Goal: Task Accomplishment & Management: Manage account settings

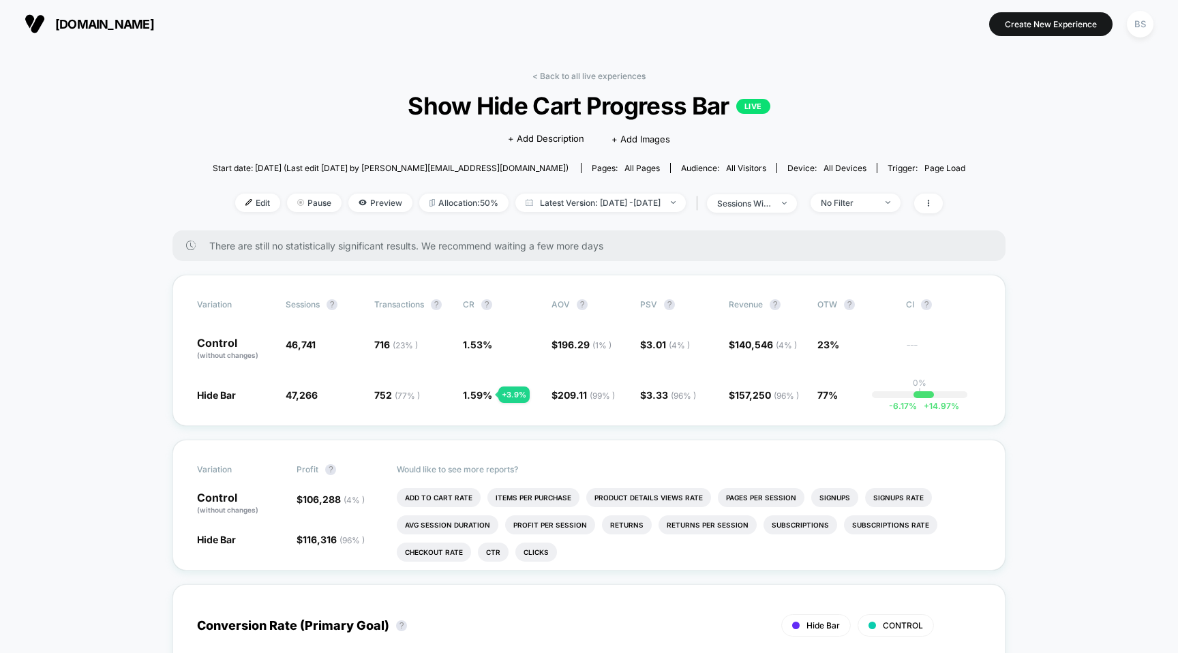
click at [523, 84] on div "< Back to all live experiences Show Hide Cart Progress Bar LIVE Click to edit e…" at bounding box center [589, 151] width 753 height 160
click at [537, 81] on div "< Back to all live experiences Show Hide Cart Progress Bar LIVE Click to edit e…" at bounding box center [589, 151] width 753 height 160
click at [541, 78] on link "< Back to all live experiences" at bounding box center [588, 76] width 113 height 10
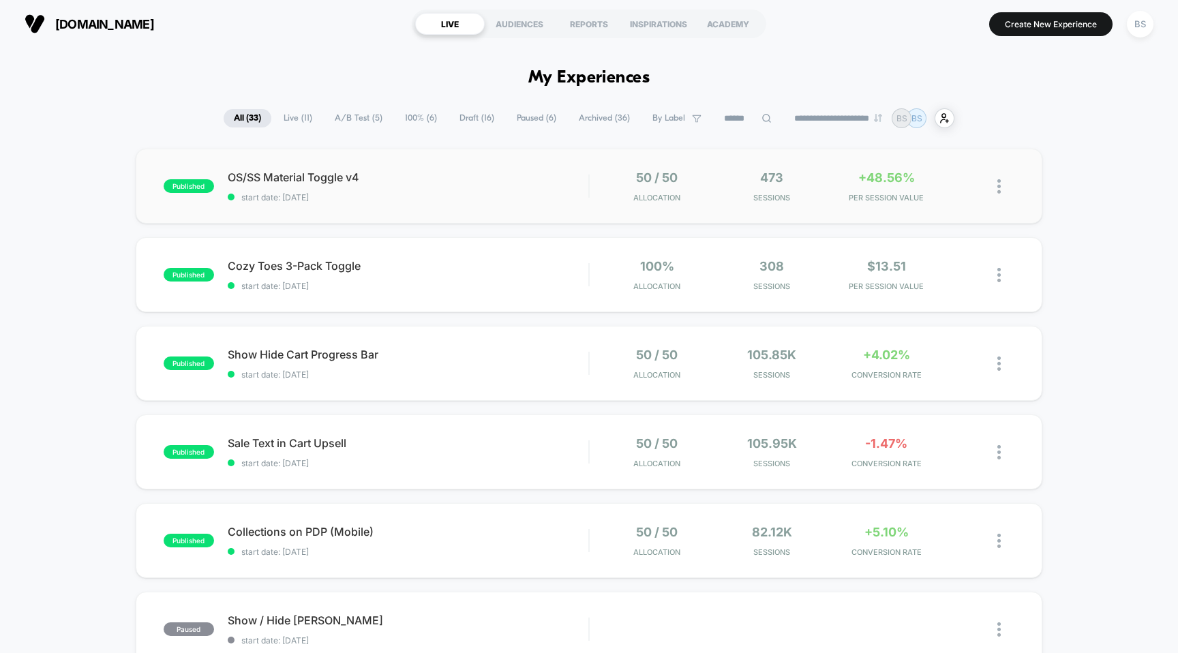
click at [543, 209] on div "published OS/SS Material Toggle v4 start date: [DATE] 50 / 50 Allocation 473 Se…" at bounding box center [589, 186] width 907 height 75
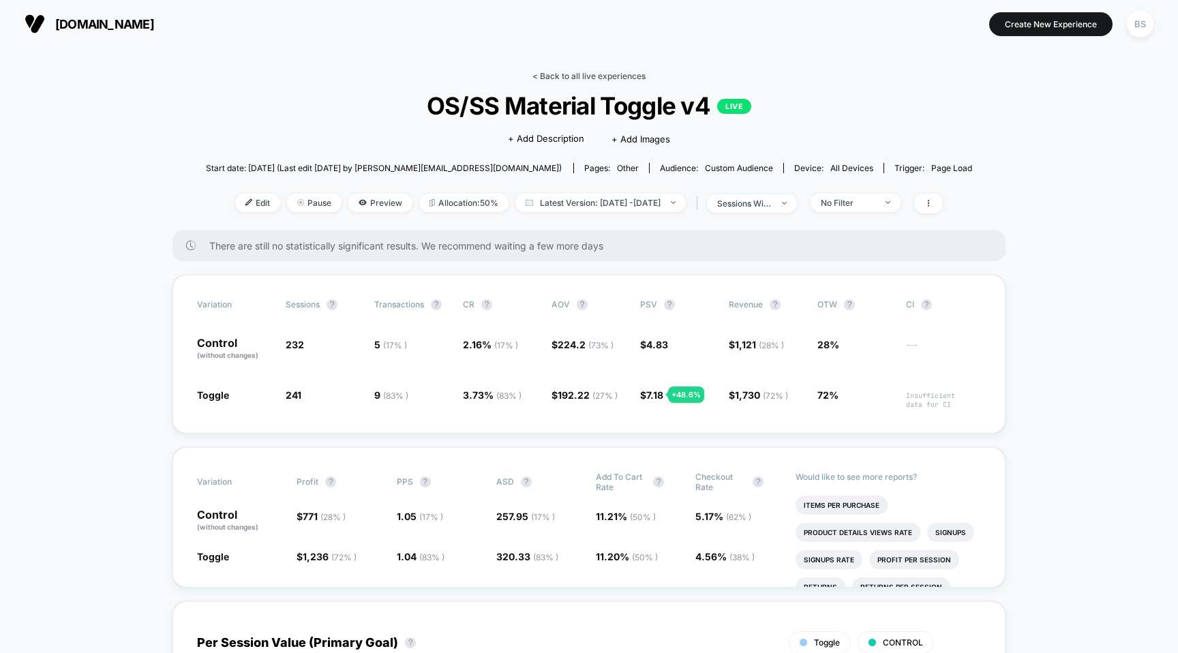
click at [556, 78] on link "< Back to all live experiences" at bounding box center [588, 76] width 113 height 10
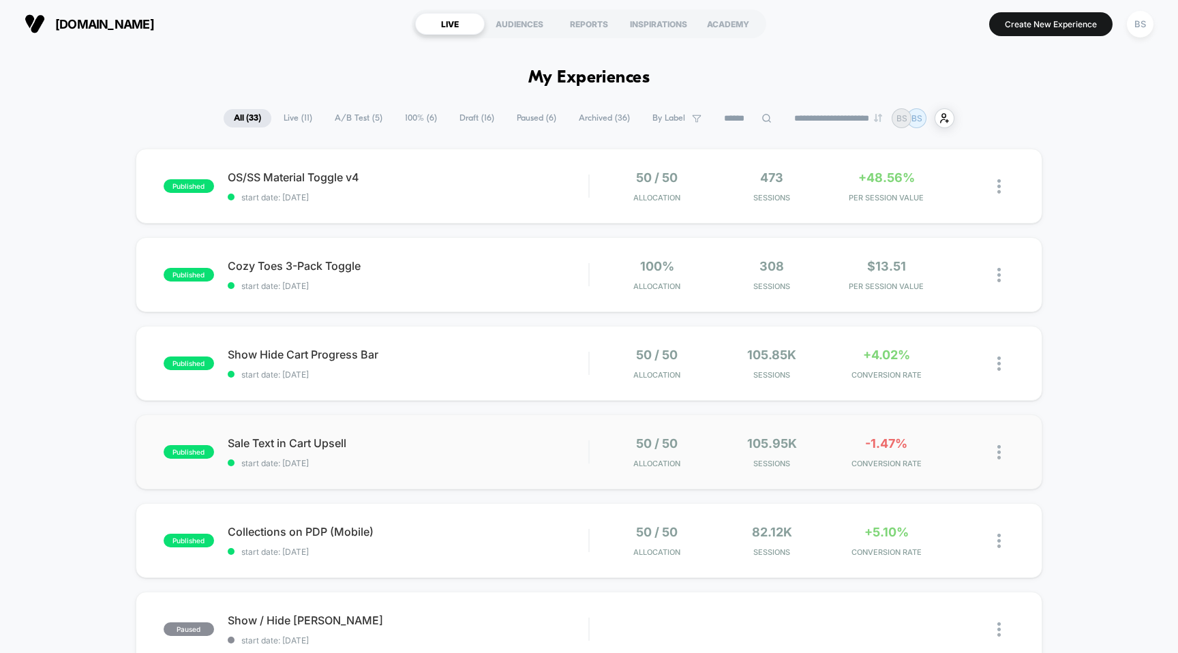
drag, startPoint x: 534, startPoint y: 353, endPoint x: 517, endPoint y: 431, distance: 79.6
click at [539, 527] on span "Collections on PDP (Mobile) Click to edit experience details" at bounding box center [408, 532] width 361 height 14
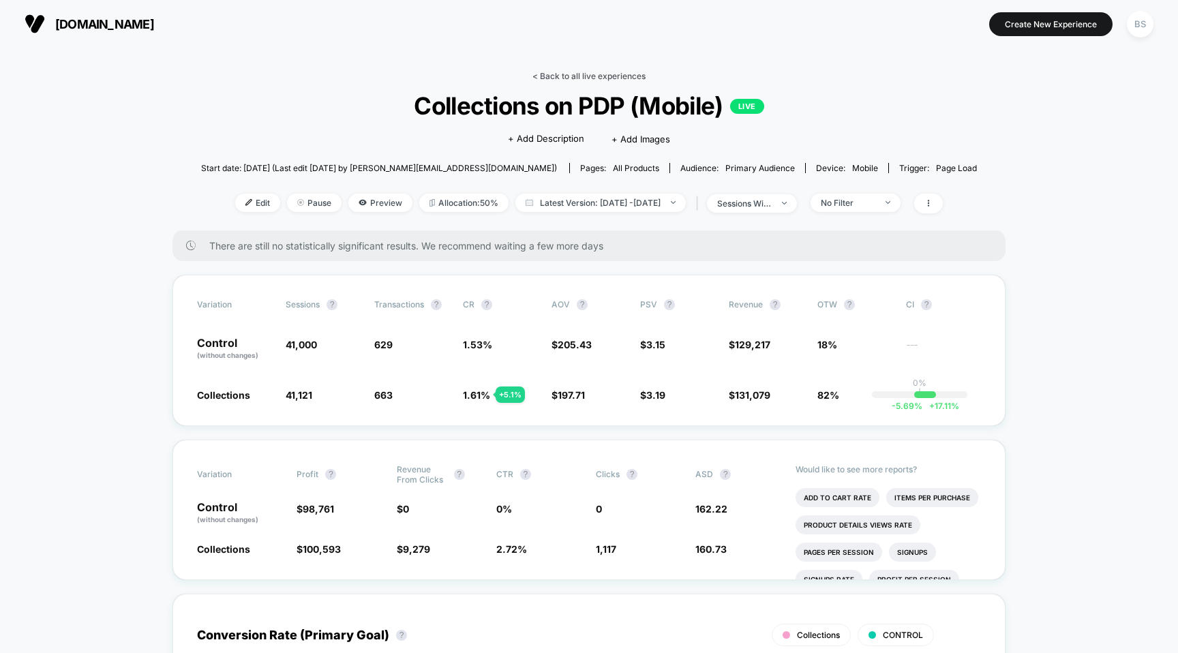
click at [585, 76] on link "< Back to all live experiences" at bounding box center [588, 76] width 113 height 10
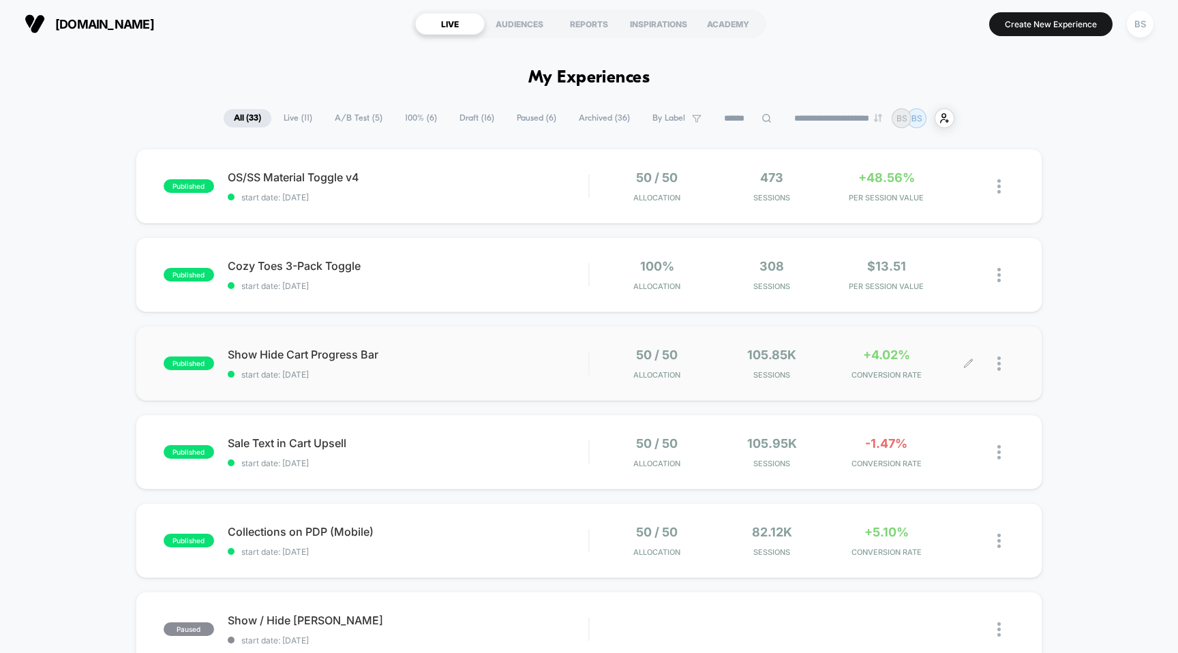
click at [594, 366] on div "50 / 50 Allocation 105.85k Sessions +4.02% CONVERSION RATE" at bounding box center [802, 364] width 425 height 32
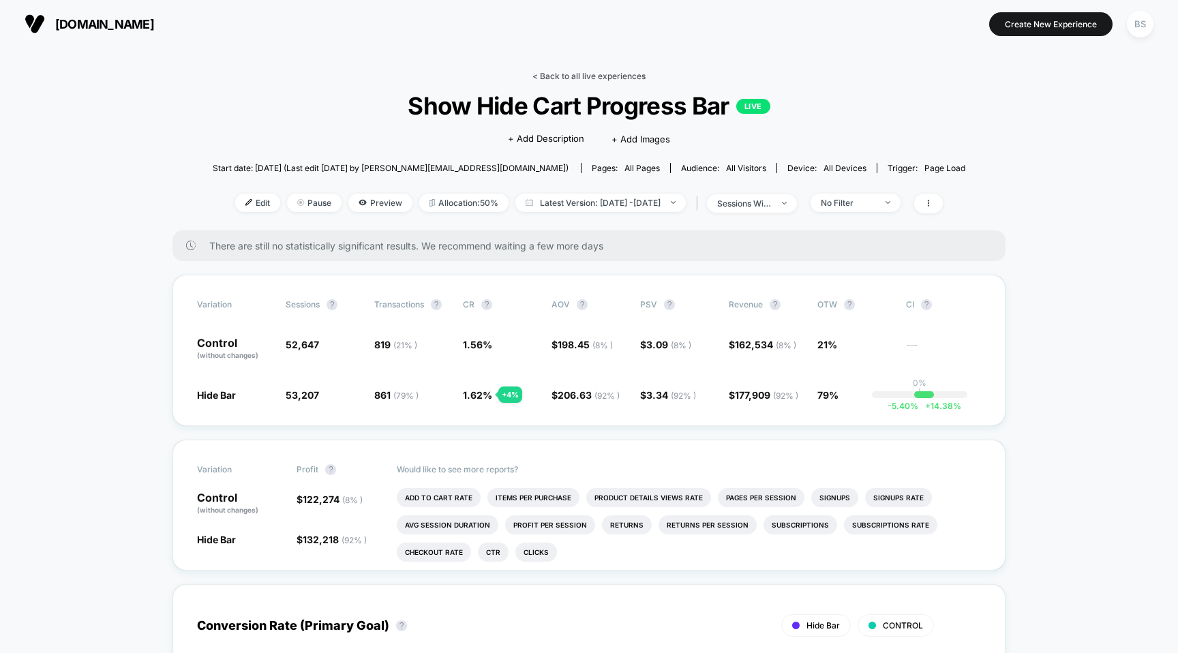
click at [576, 78] on link "< Back to all live experiences" at bounding box center [588, 76] width 113 height 10
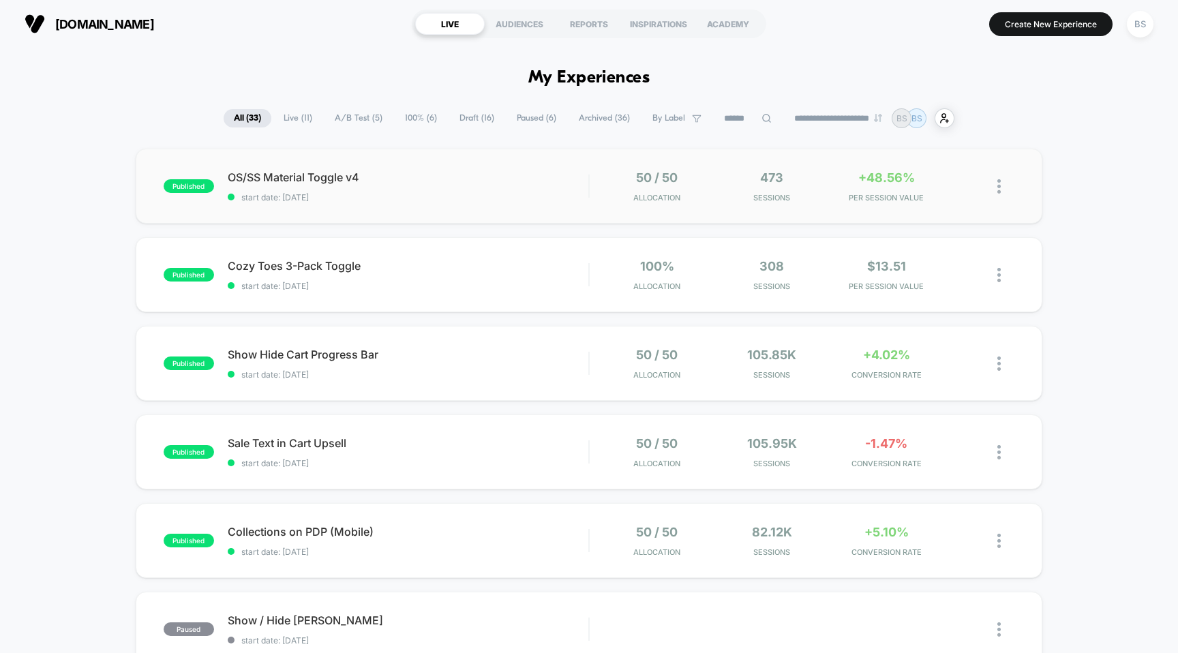
click at [999, 188] on img at bounding box center [998, 186] width 3 height 14
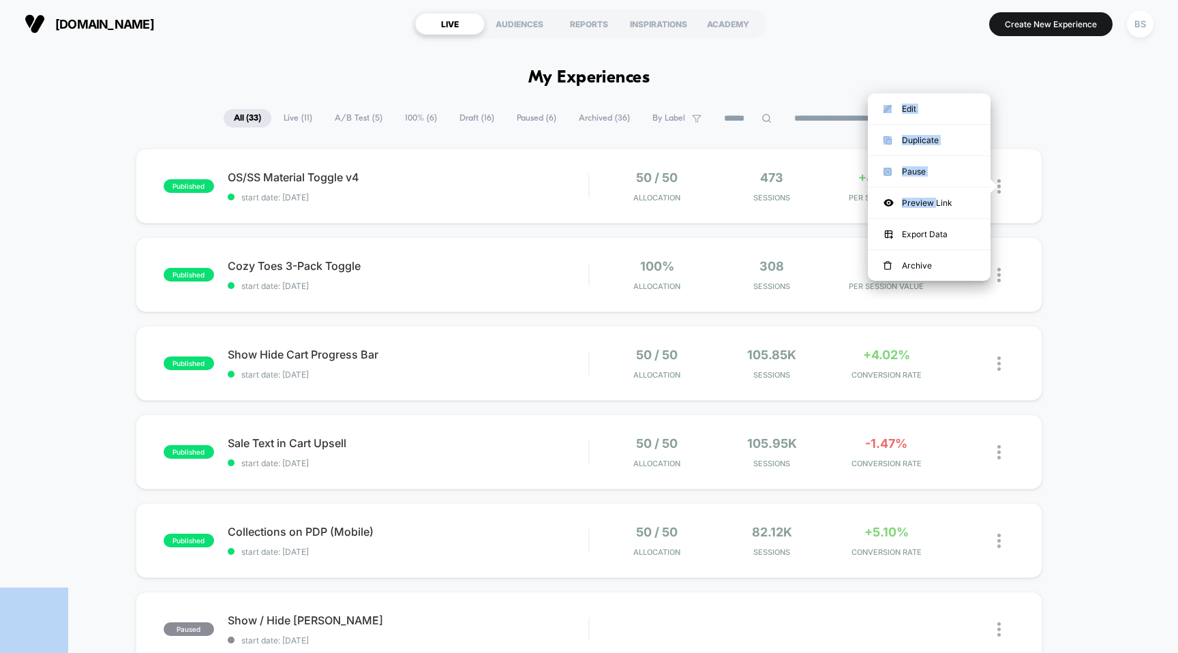
drag, startPoint x: 934, startPoint y: 201, endPoint x: 749, endPoint y: 130, distance: 198.5
click at [749, 130] on body "**********" at bounding box center [589, 326] width 1178 height 653
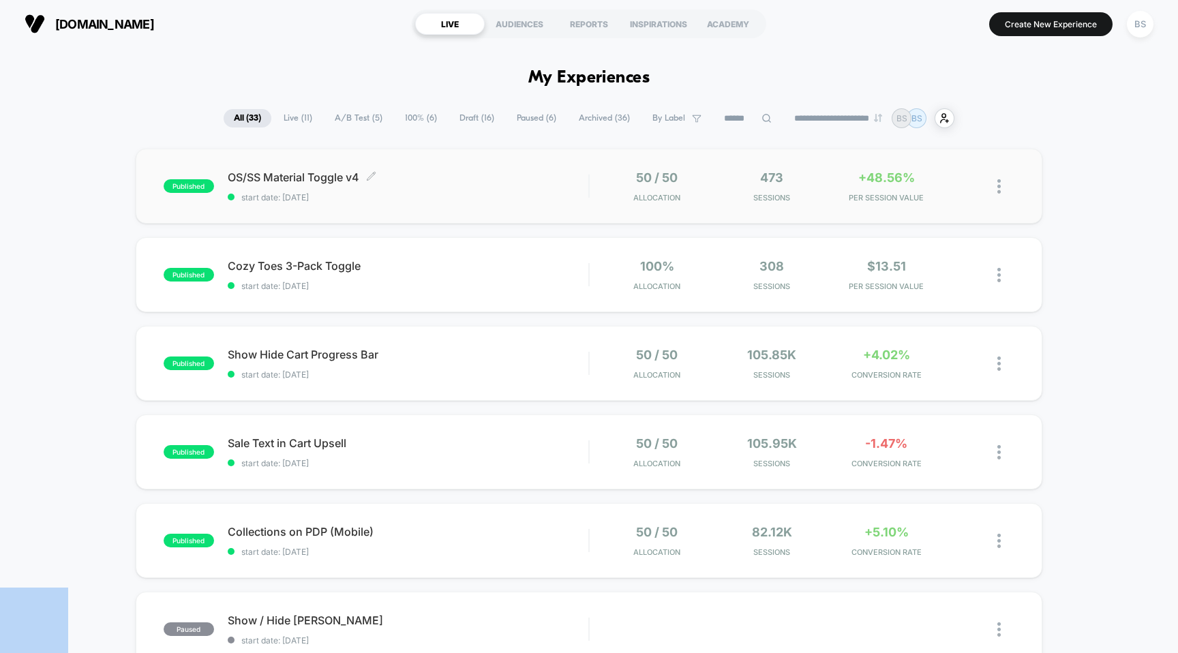
click at [546, 181] on span "OS/SS Material Toggle v4 Click to edit experience details" at bounding box center [408, 177] width 361 height 14
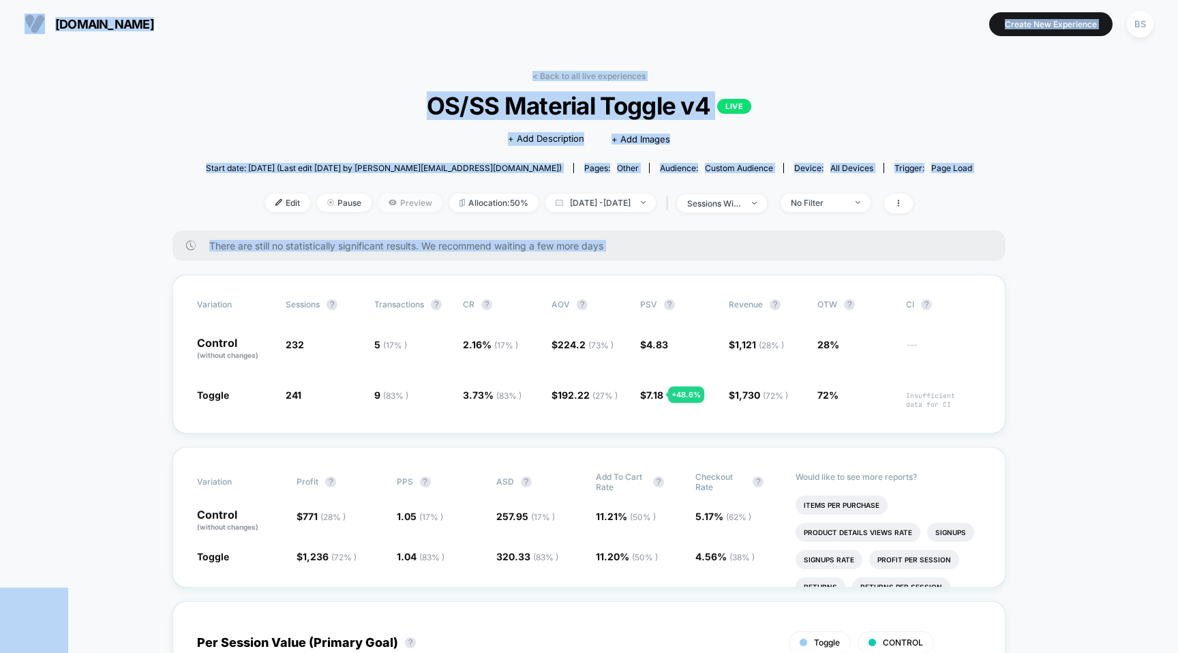
click at [389, 200] on span "Preview" at bounding box center [410, 203] width 64 height 18
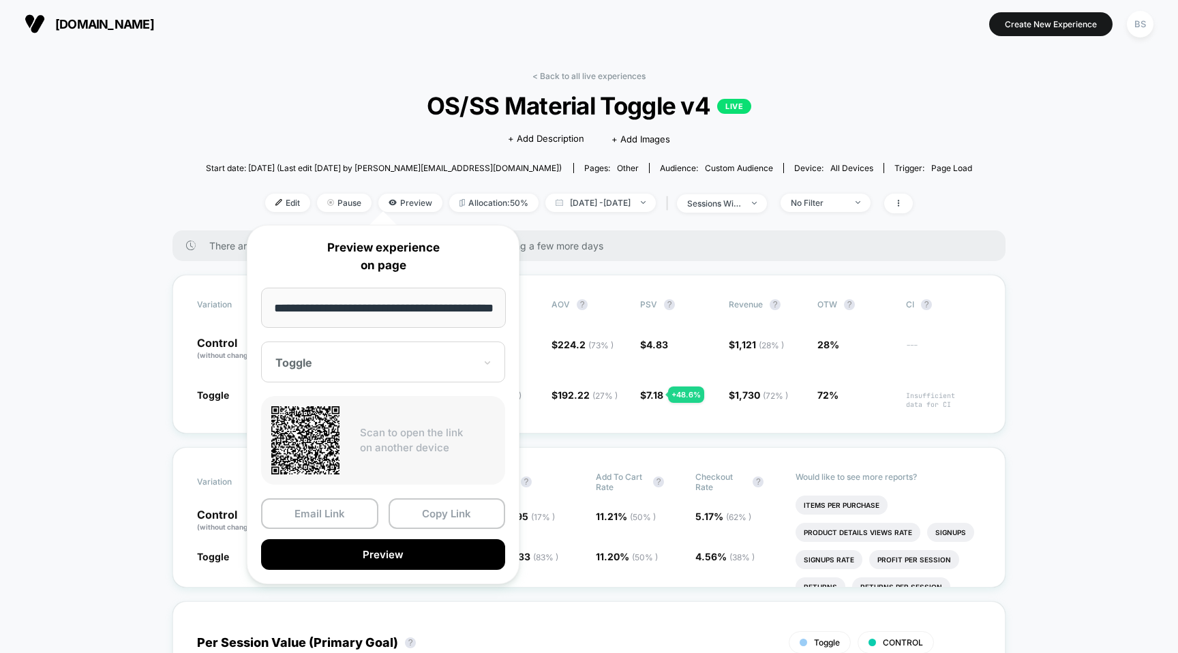
click at [374, 367] on div at bounding box center [374, 363] width 199 height 14
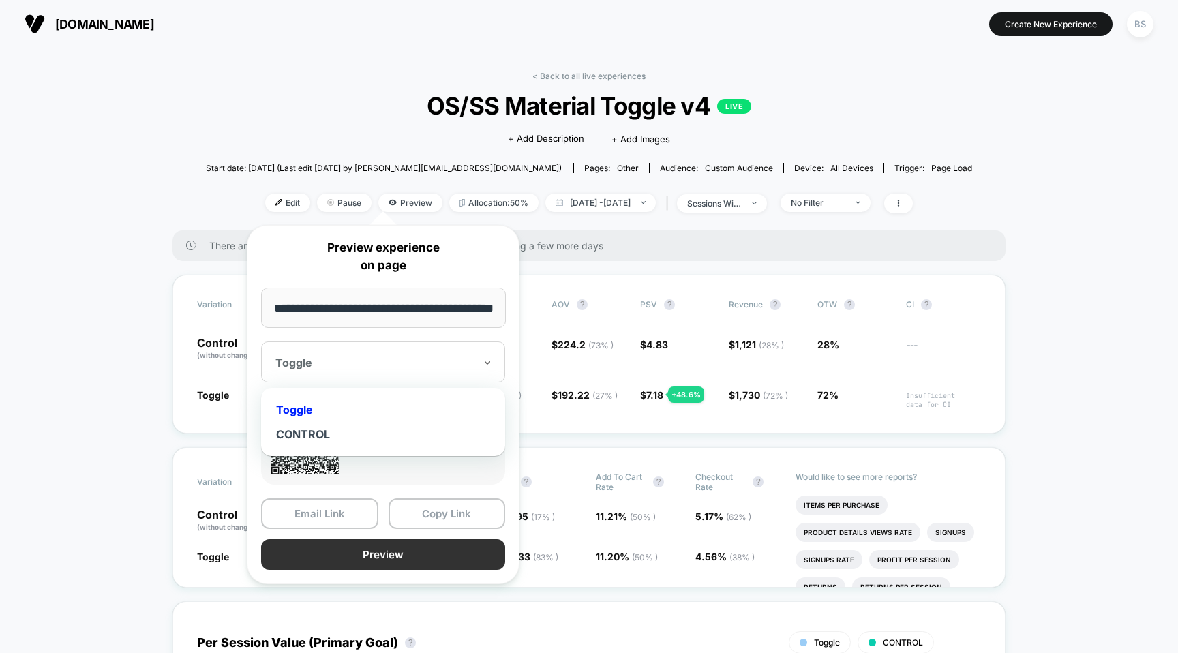
click at [359, 556] on button "Preview" at bounding box center [383, 554] width 244 height 31
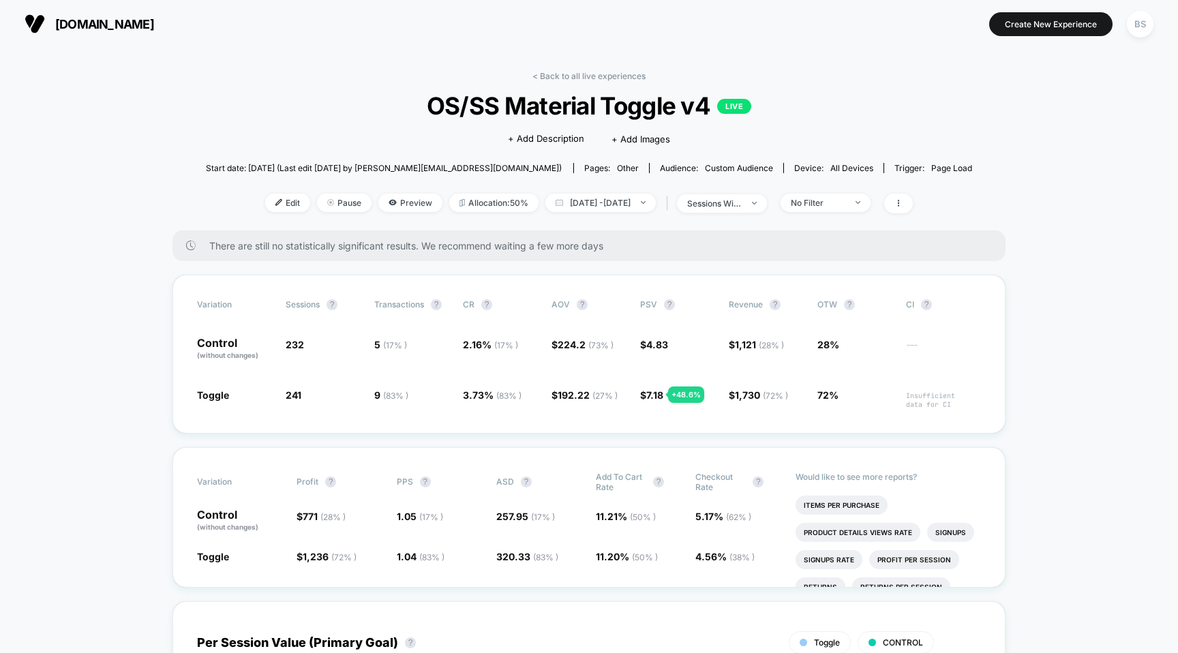
click at [316, 191] on div "< Back to all live experiences OS/SS Material Toggle v4 LIVE Click to edit expe…" at bounding box center [589, 151] width 767 height 160
click at [378, 202] on span "Preview" at bounding box center [410, 203] width 64 height 18
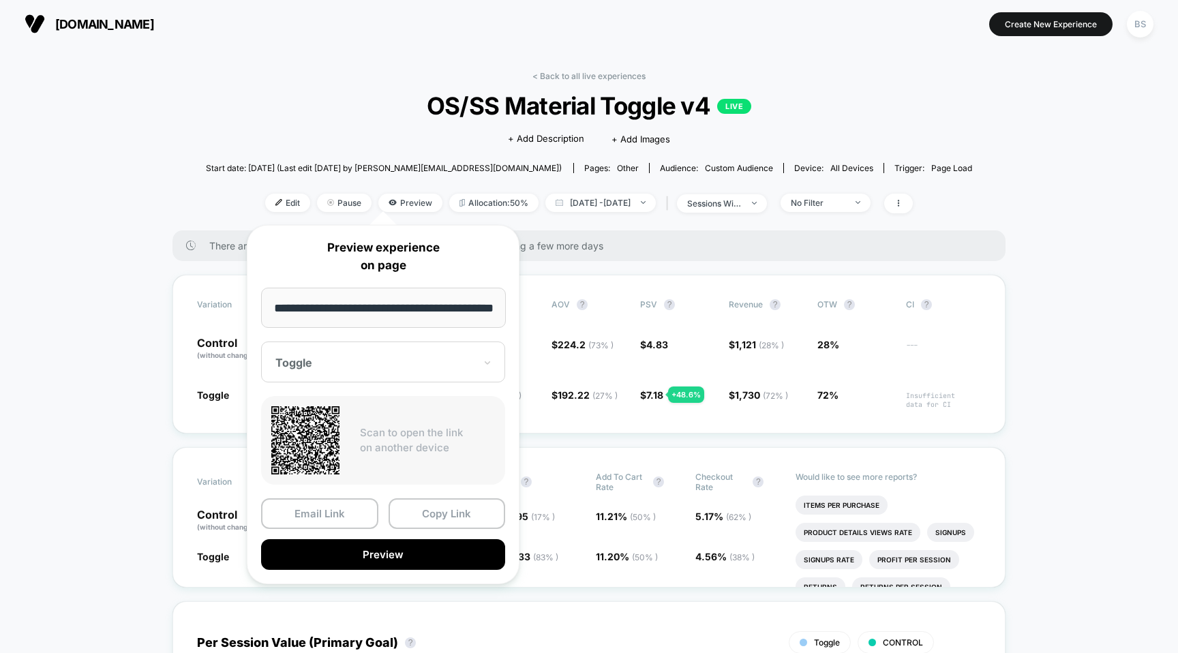
click at [376, 362] on div at bounding box center [374, 363] width 199 height 14
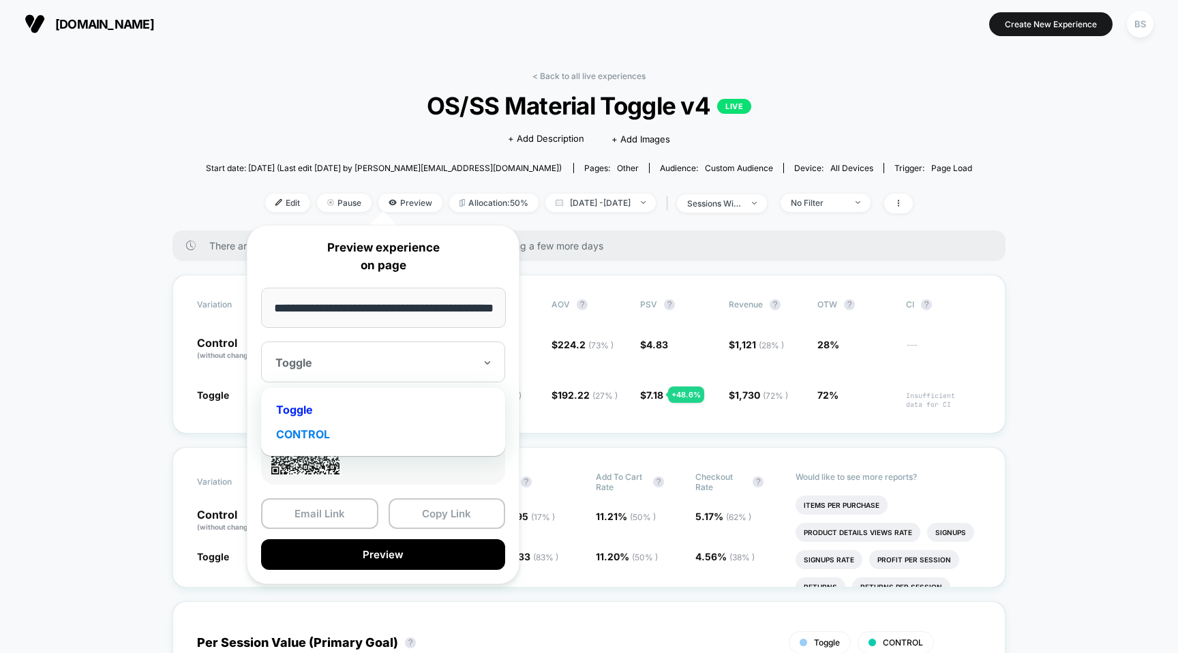
click at [345, 427] on div "CONTROL" at bounding box center [383, 434] width 230 height 25
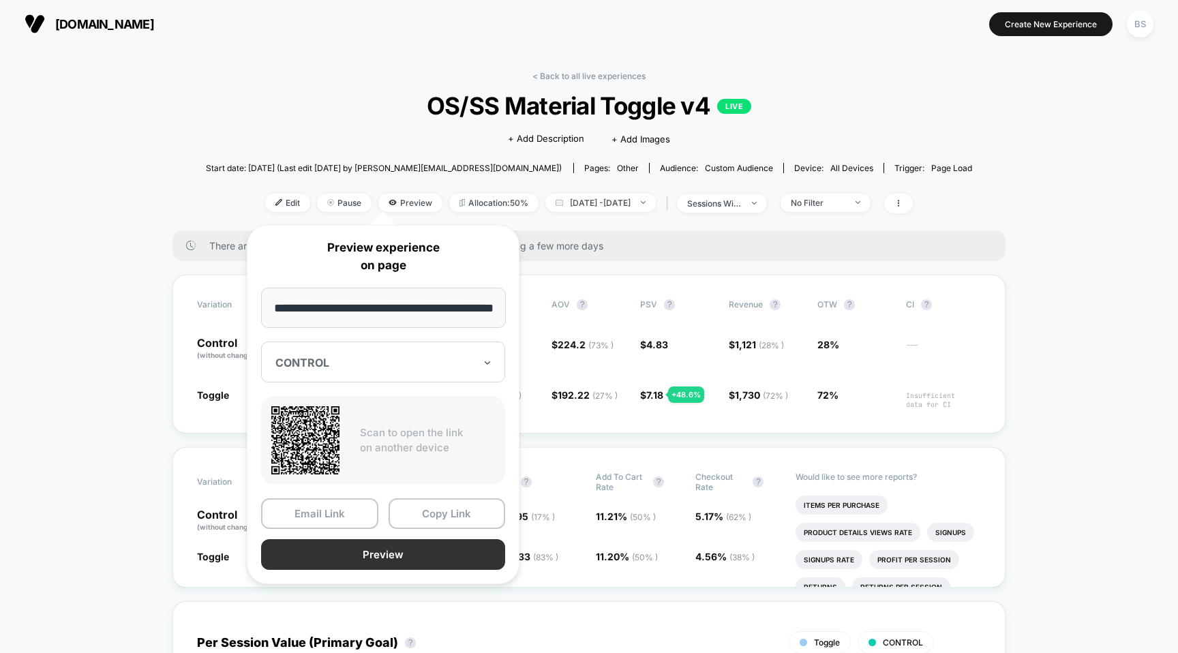
click at [350, 559] on button "Preview" at bounding box center [383, 554] width 244 height 31
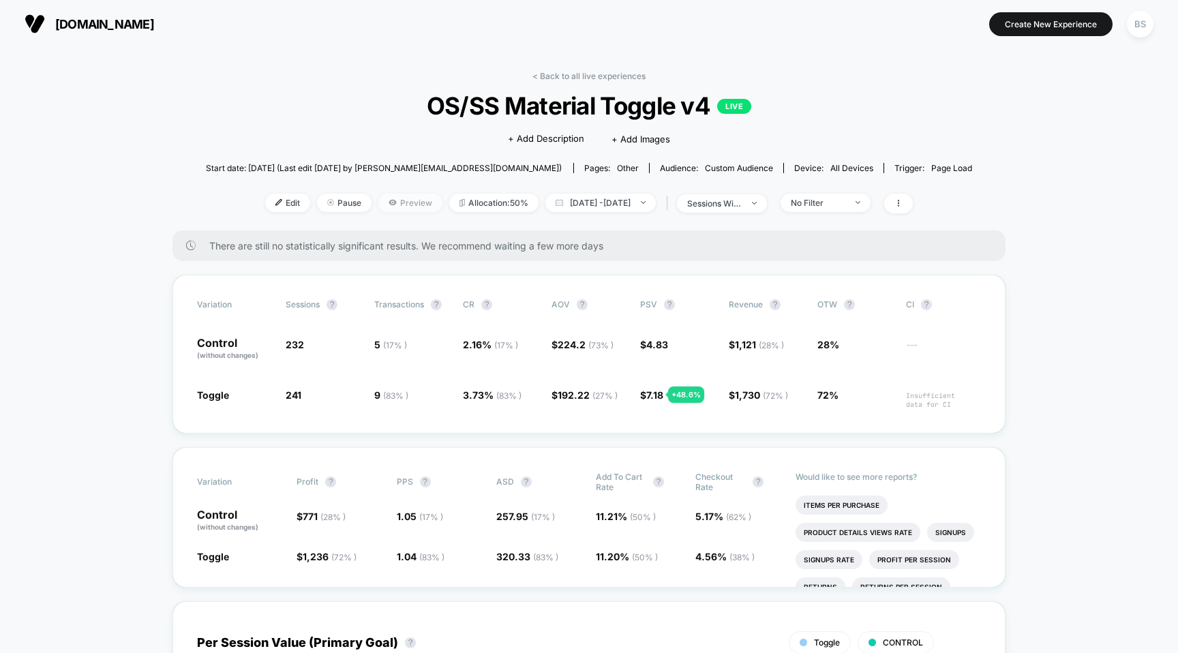
click at [378, 207] on span "Preview" at bounding box center [410, 203] width 64 height 18
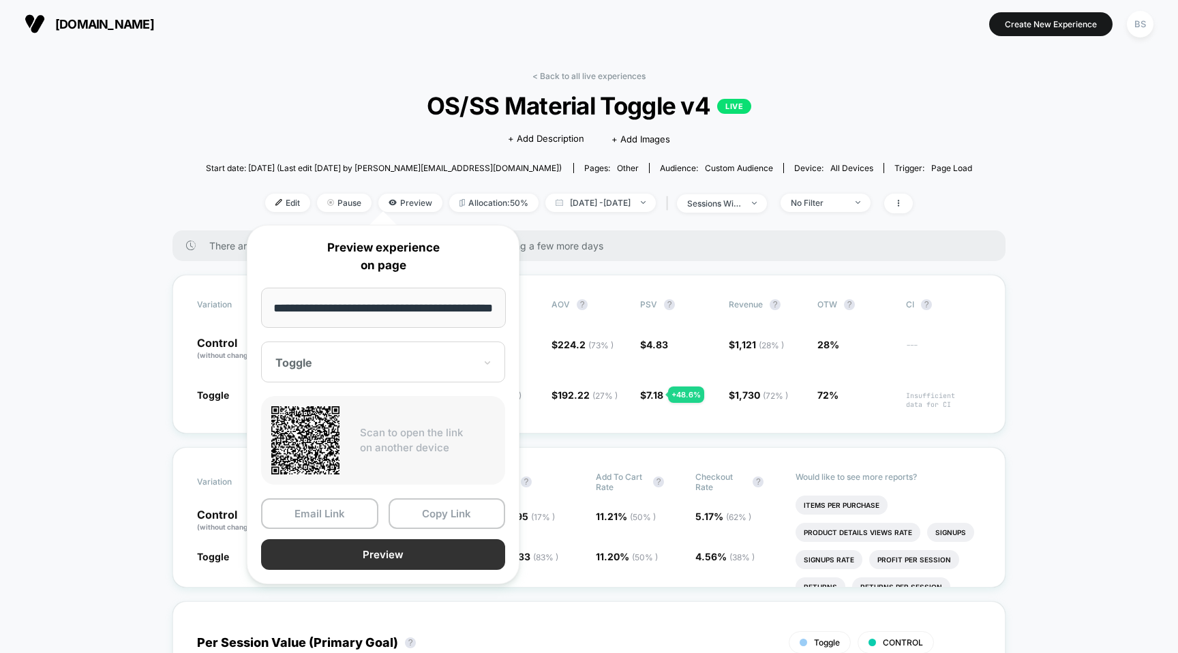
click at [334, 546] on button "Preview" at bounding box center [383, 554] width 244 height 31
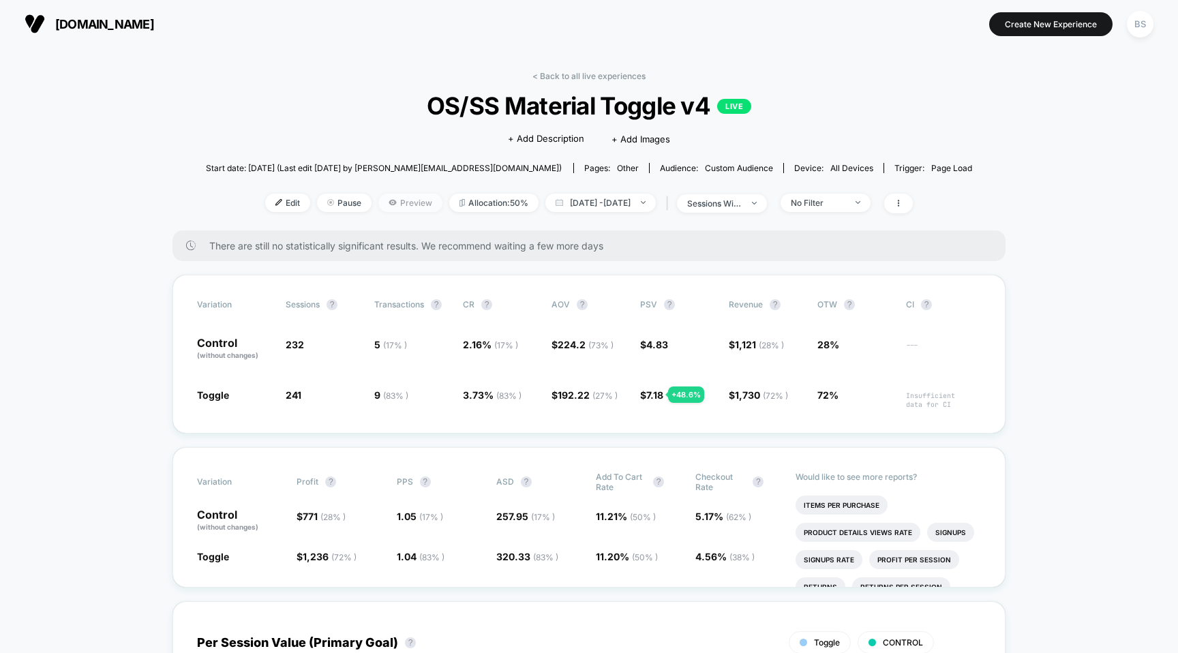
click at [378, 205] on span "Preview" at bounding box center [410, 203] width 64 height 18
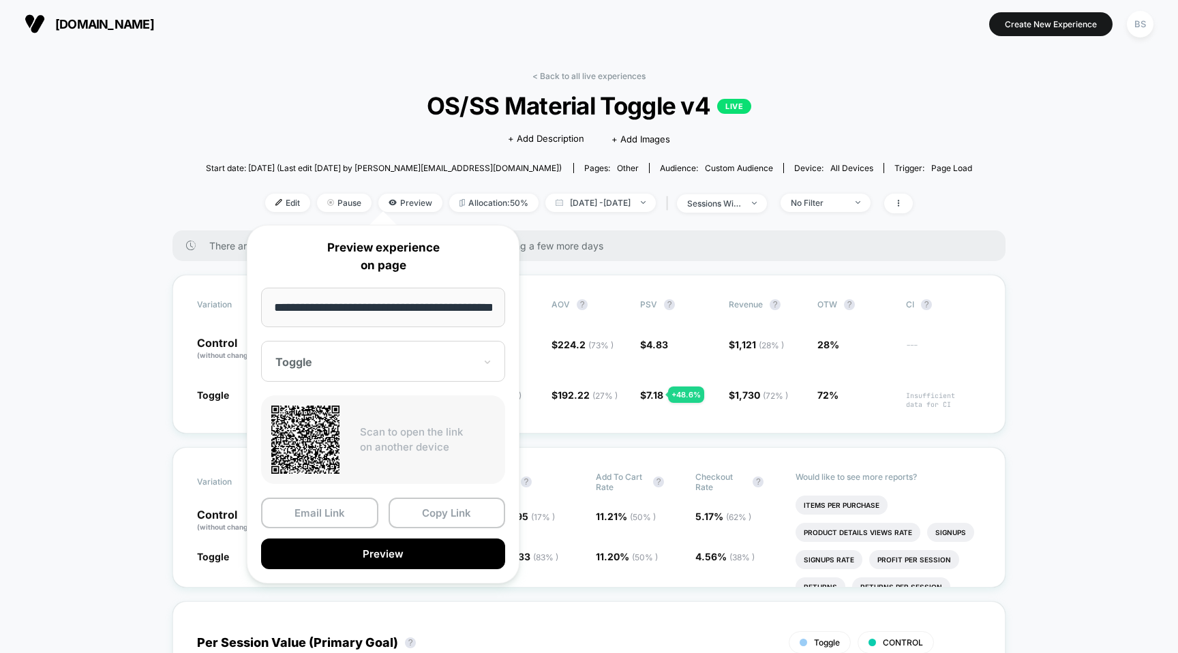
scroll to position [0, 33]
click at [360, 316] on input "**********" at bounding box center [383, 308] width 245 height 40
click at [346, 358] on div at bounding box center [374, 363] width 199 height 14
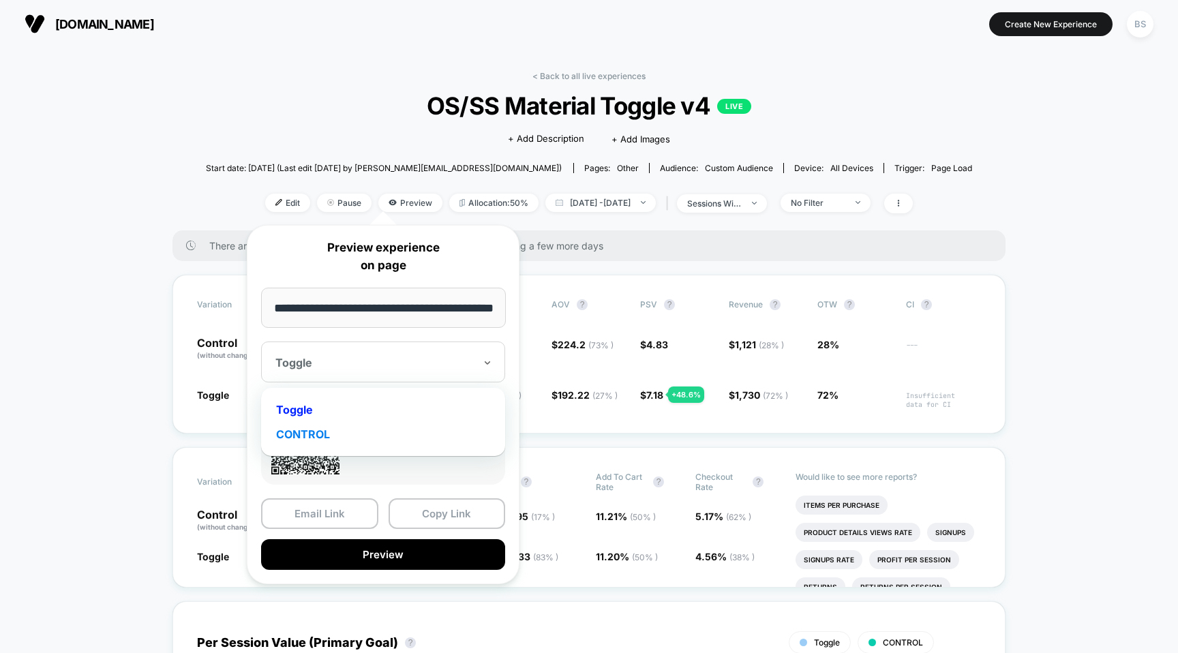
click at [327, 434] on div "CONTROL" at bounding box center [383, 434] width 230 height 25
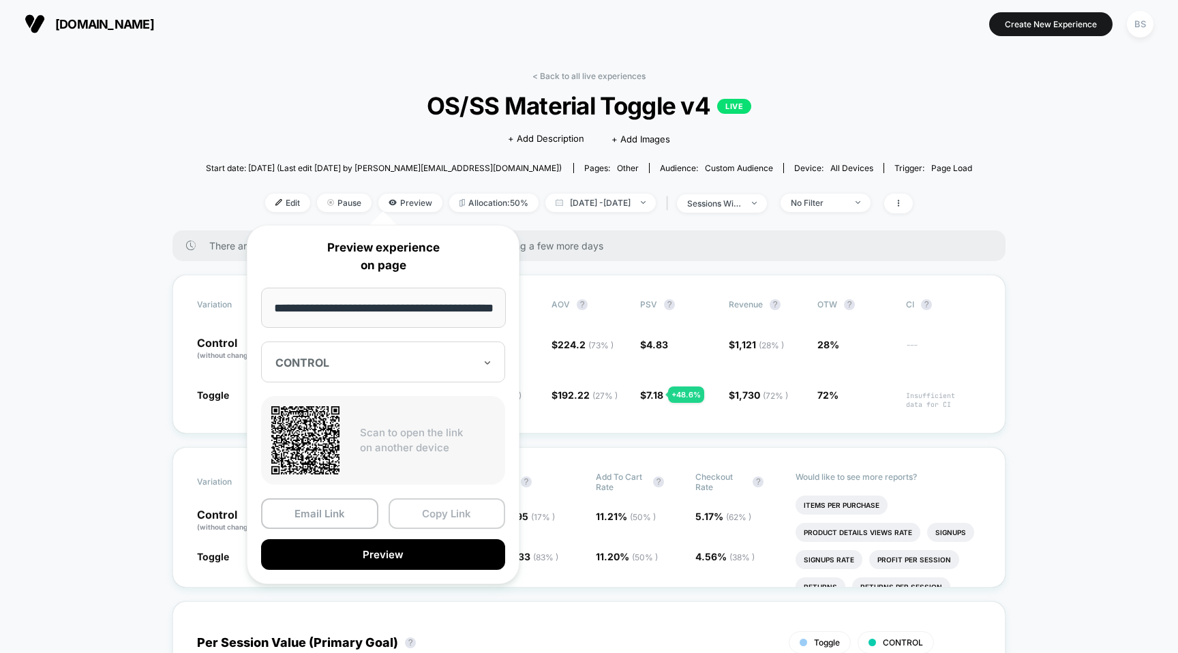
click at [415, 526] on button "Copy Link" at bounding box center [447, 513] width 117 height 31
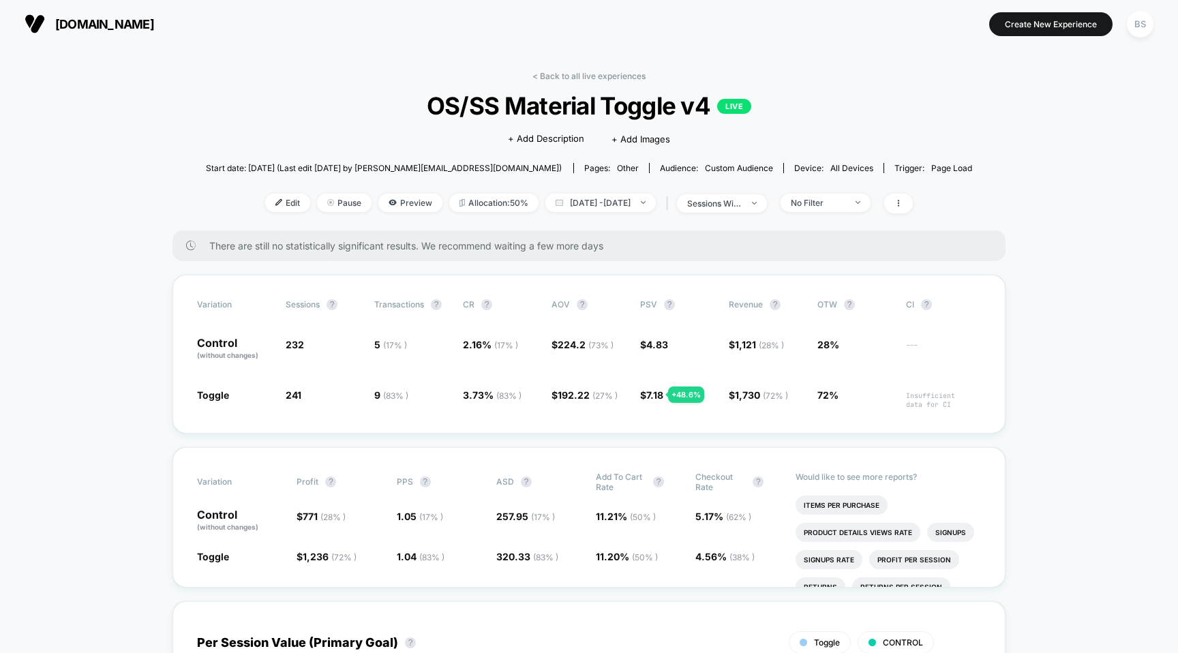
click at [545, 86] on div "< Back to all live experiences OS/SS Material Toggle v4 LIVE Click to edit expe…" at bounding box center [589, 151] width 767 height 160
click at [545, 82] on div "< Back to all live experiences OS/SS Material Toggle v4 LIVE Click to edit expe…" at bounding box center [589, 151] width 767 height 160
click at [545, 78] on link "< Back to all live experiences" at bounding box center [588, 76] width 113 height 10
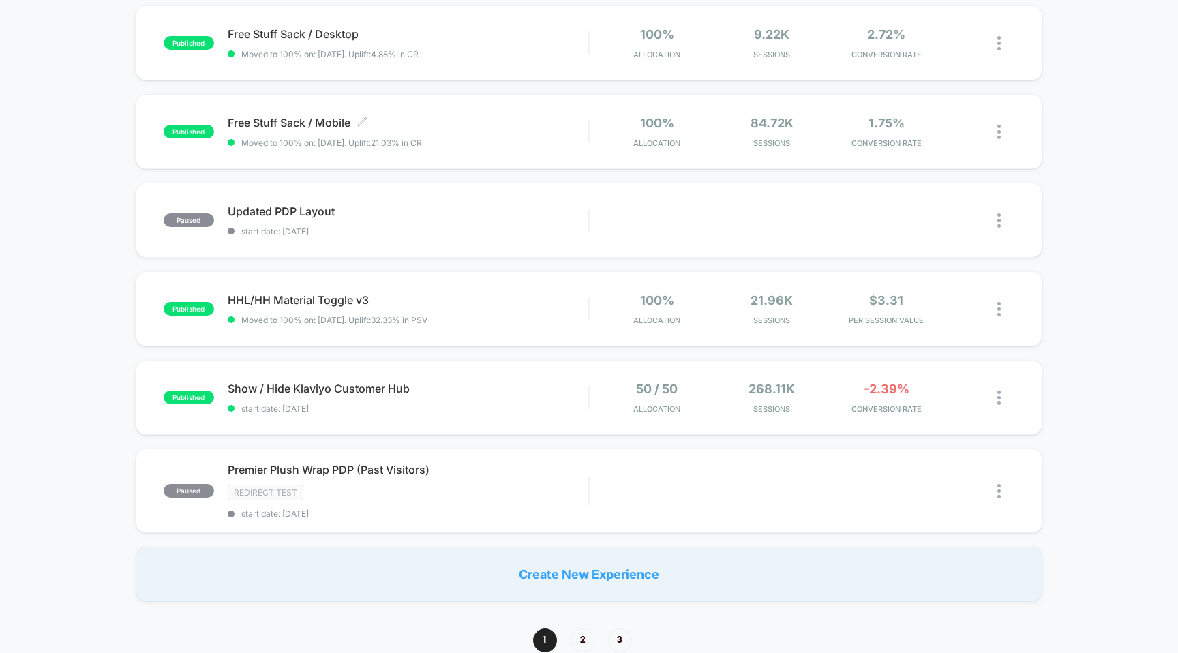
scroll to position [698, 0]
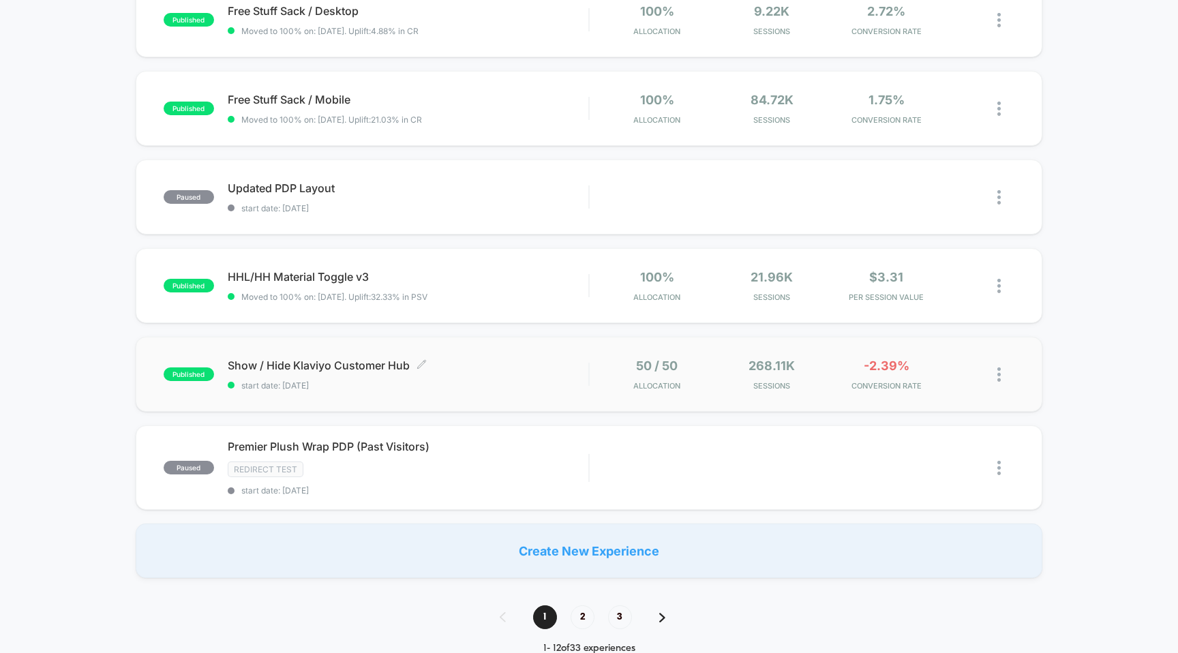
click at [575, 375] on div "Show / Hide Klaviyo Customer Hub Click to edit experience details Click to edit…" at bounding box center [408, 375] width 361 height 32
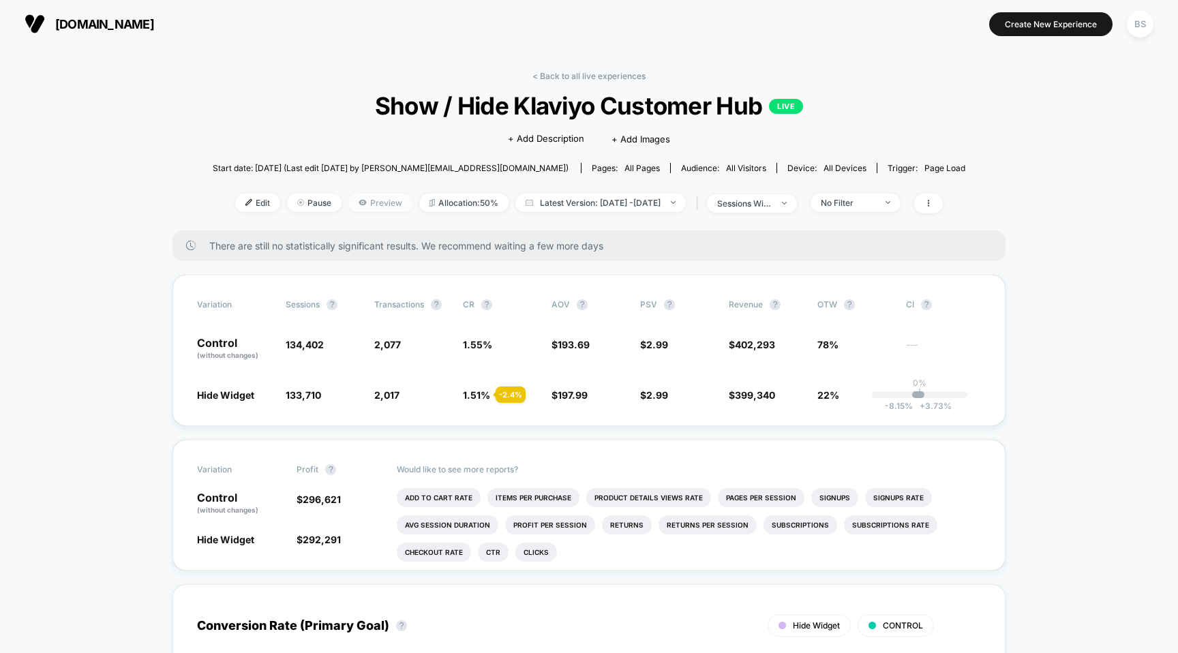
click at [355, 205] on span "Preview" at bounding box center [380, 203] width 64 height 18
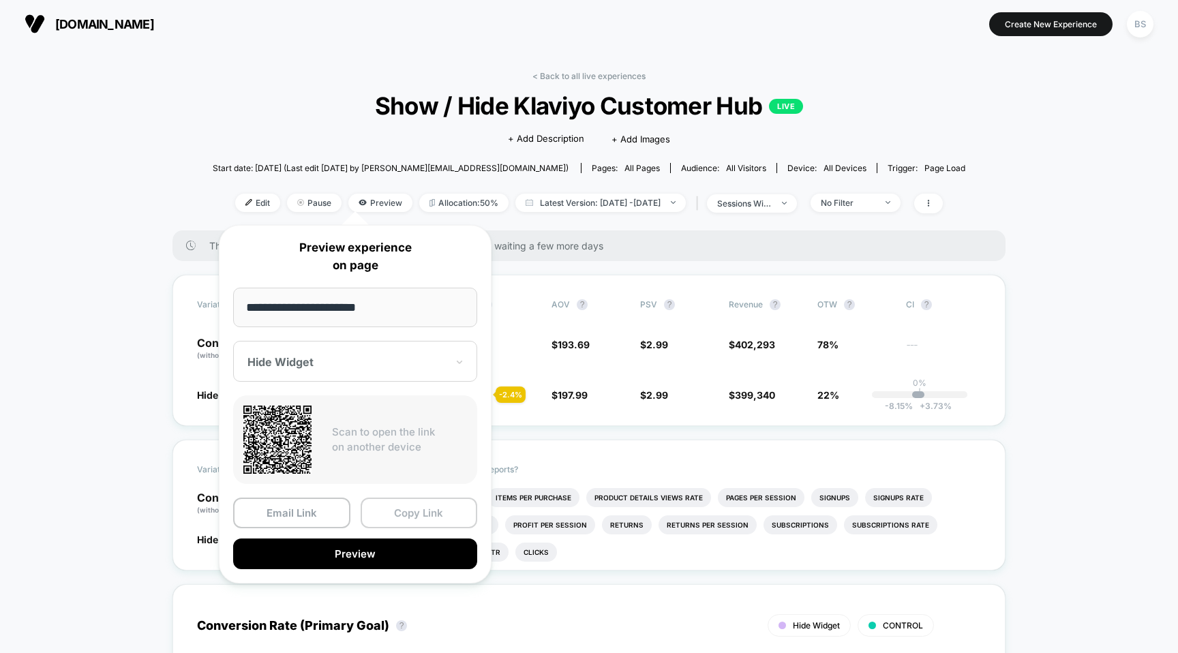
click at [382, 511] on button "Copy Link" at bounding box center [419, 513] width 117 height 31
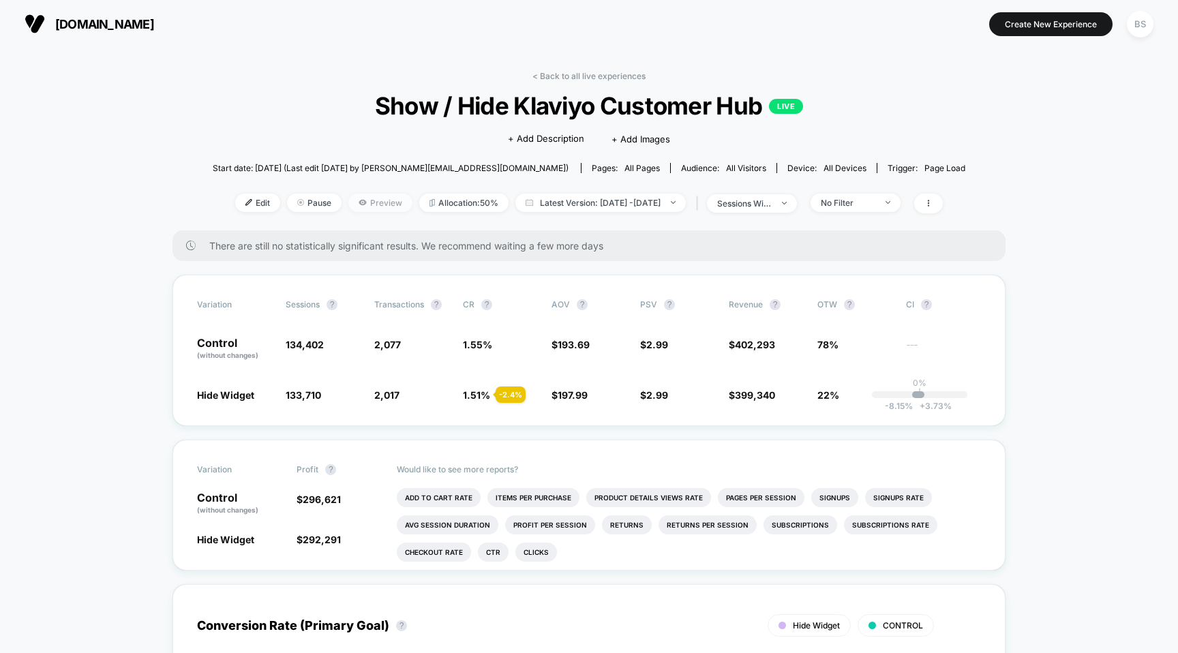
click at [359, 204] on icon at bounding box center [362, 202] width 7 height 5
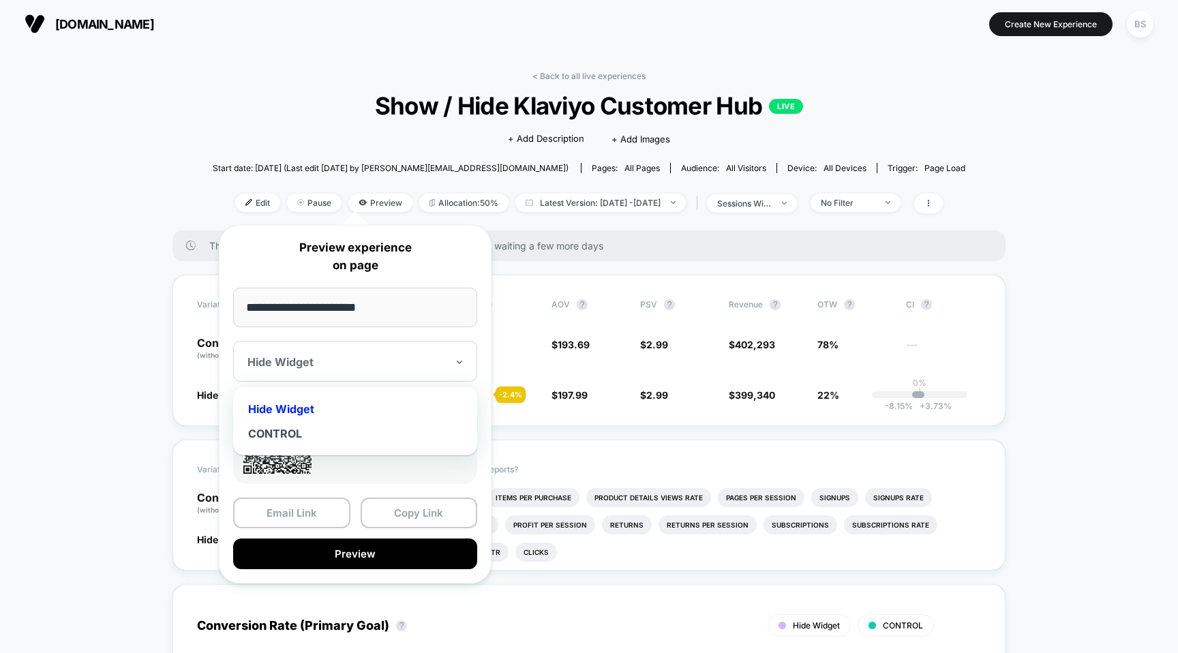
click at [350, 370] on div "Hide Widget" at bounding box center [347, 362] width 202 height 16
click at [325, 434] on div "CONTROL" at bounding box center [355, 433] width 230 height 25
click at [385, 371] on div "CONTROL" at bounding box center [355, 361] width 244 height 41
click at [356, 436] on div "CONTROL" at bounding box center [355, 433] width 230 height 25
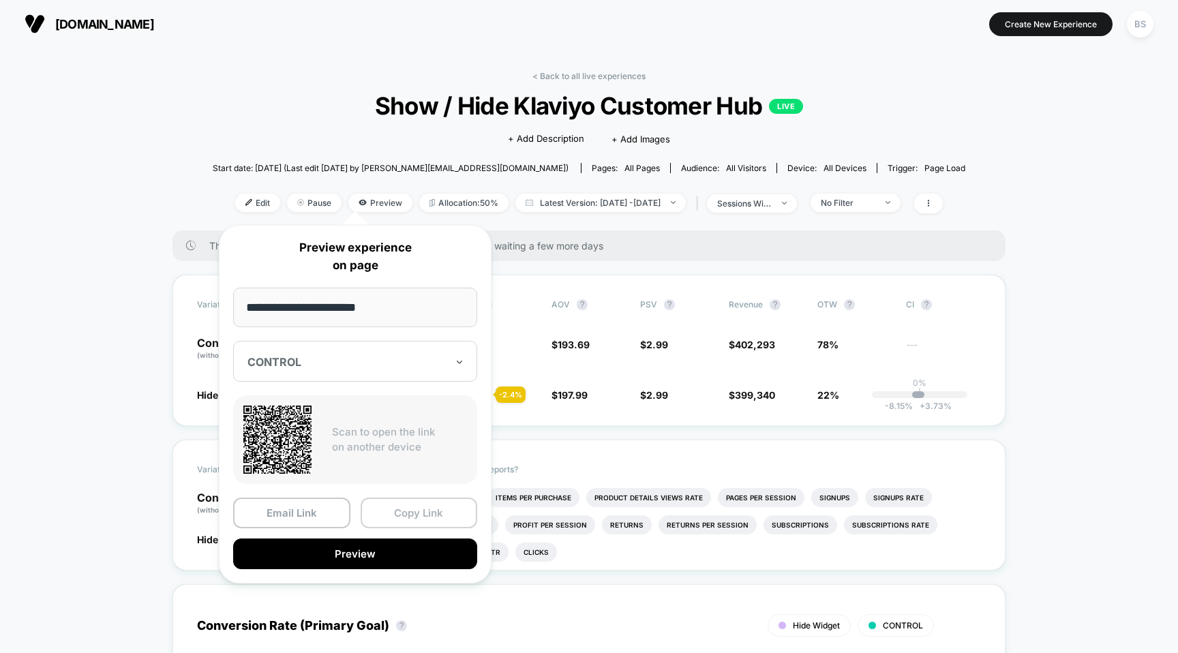
click at [393, 517] on button "Copy Link" at bounding box center [419, 513] width 117 height 31
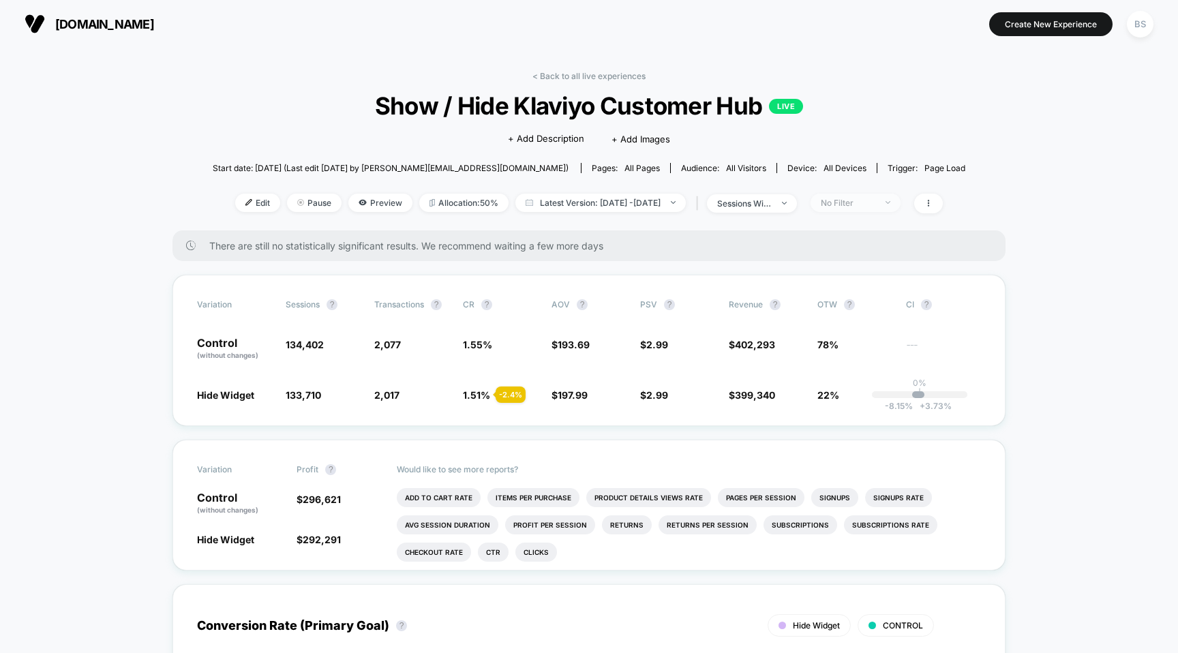
click at [875, 205] on div "No Filter" at bounding box center [848, 203] width 55 height 10
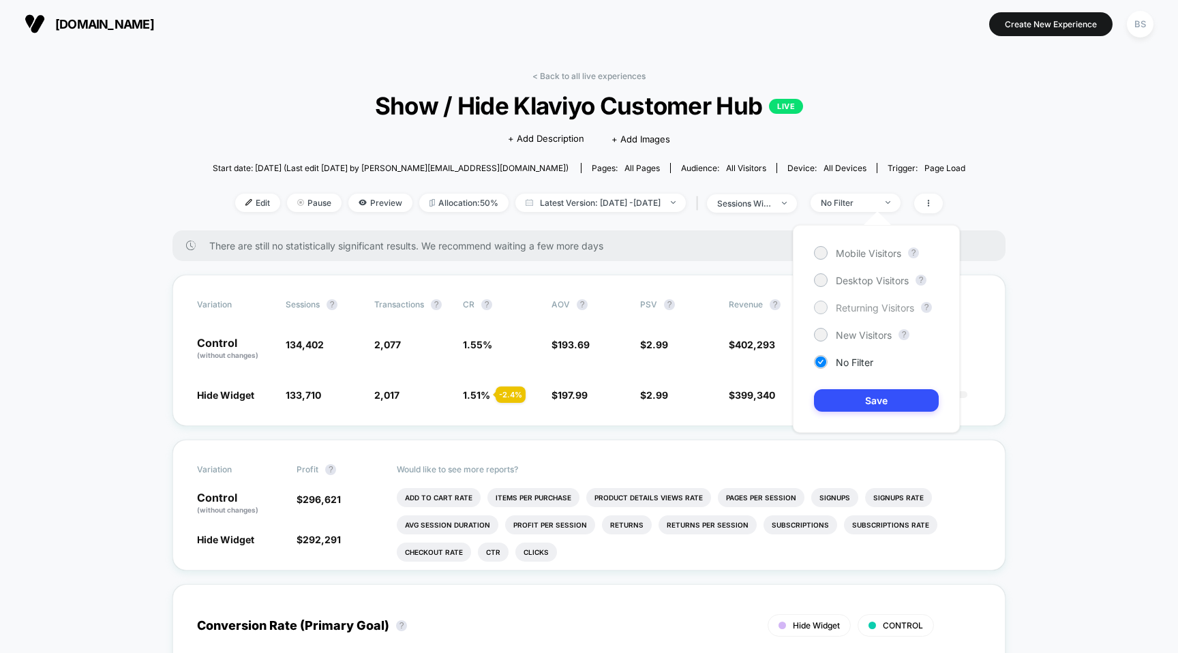
click at [826, 310] on div at bounding box center [821, 308] width 14 height 14
click at [843, 338] on span "New Visitors" at bounding box center [864, 335] width 56 height 12
click at [846, 380] on div "Mobile Visitors ? Desktop Visitors ? Returning Visitors ? New Visitors ? No Fil…" at bounding box center [876, 329] width 167 height 208
click at [846, 402] on button "Save" at bounding box center [876, 400] width 125 height 22
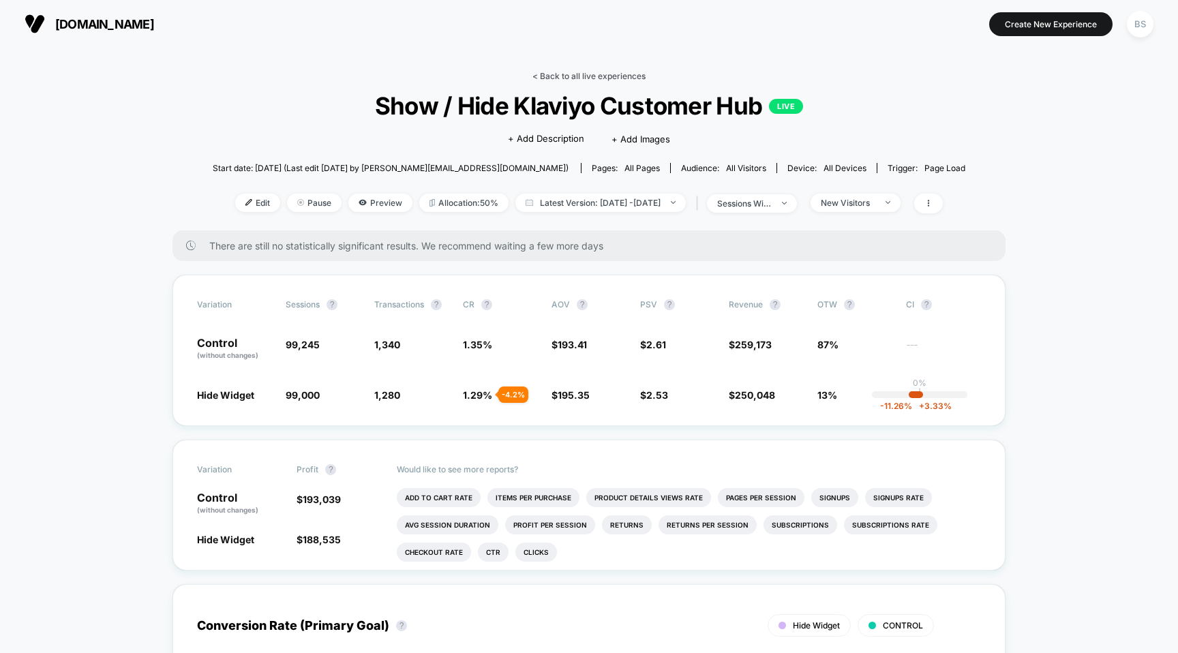
click at [547, 79] on link "< Back to all live experiences" at bounding box center [588, 76] width 113 height 10
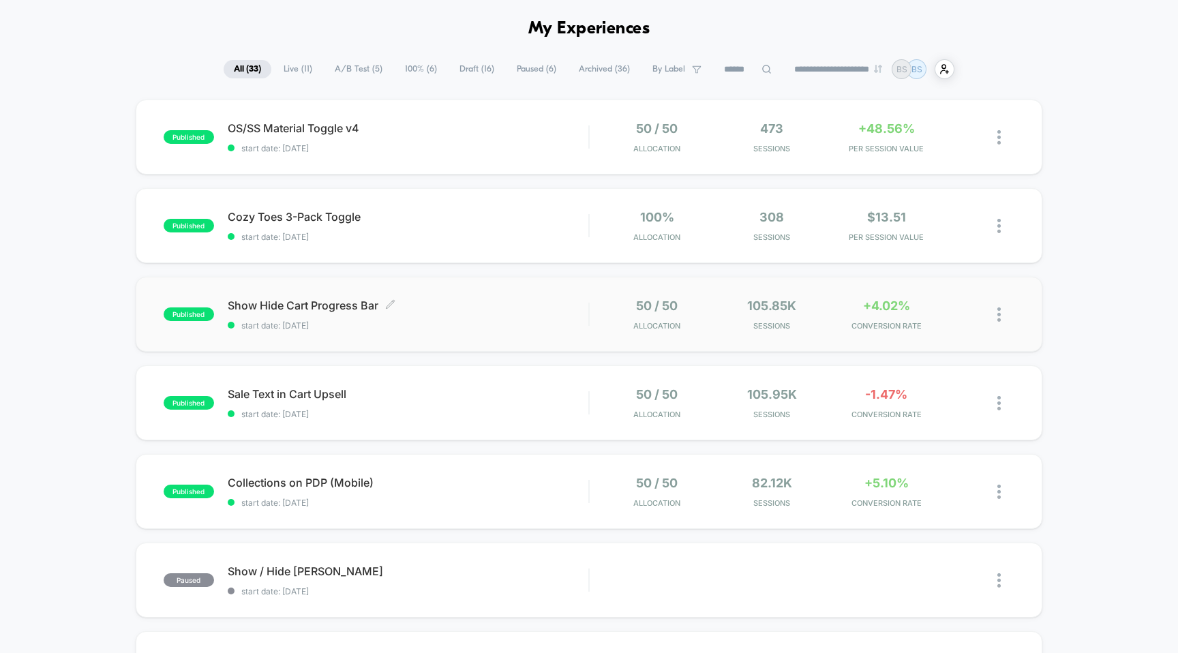
scroll to position [53, 0]
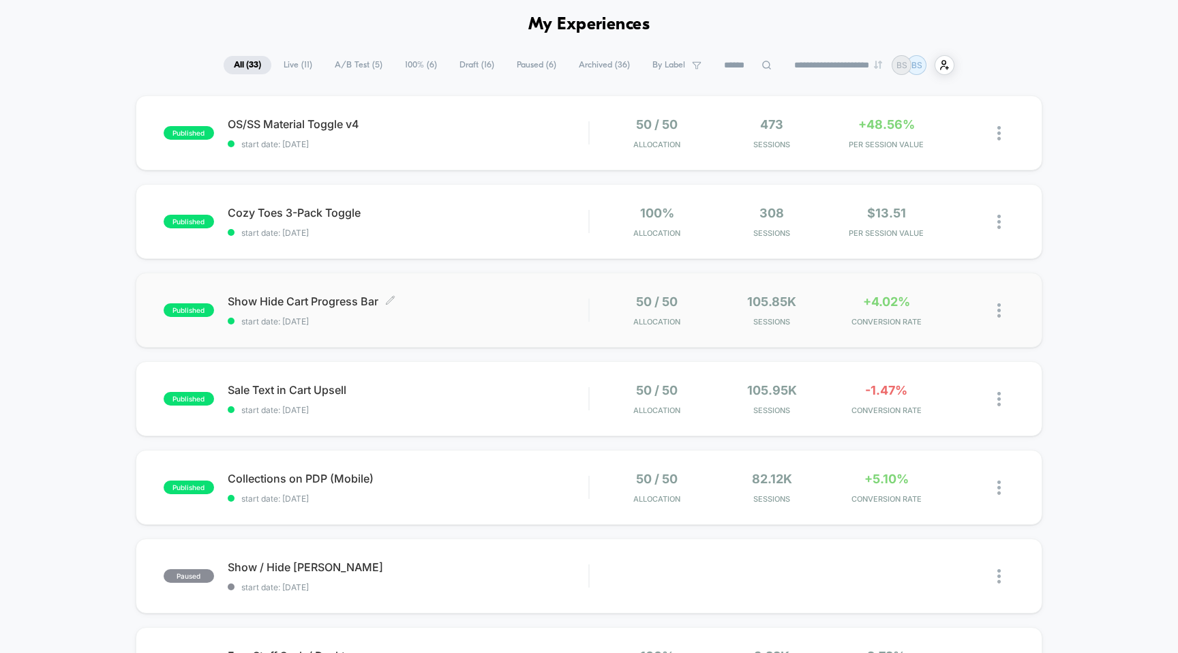
click at [581, 307] on span "Show Hide Cart Progress Bar Click to edit experience details" at bounding box center [408, 302] width 361 height 14
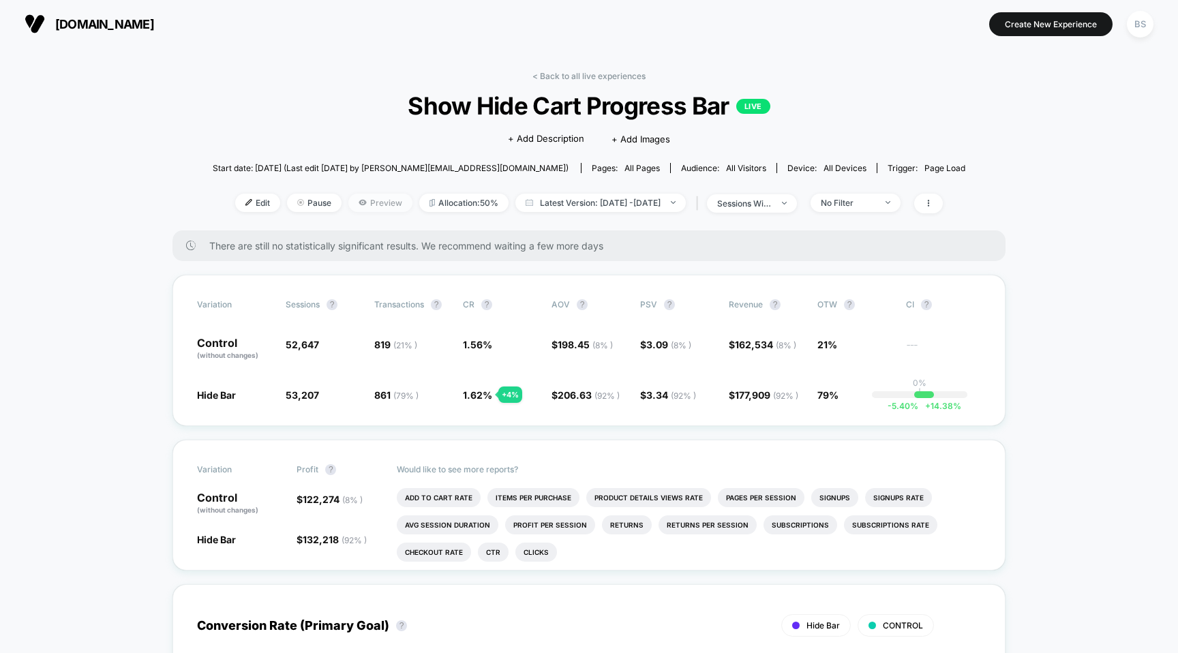
click at [354, 204] on span "Preview" at bounding box center [380, 203] width 64 height 18
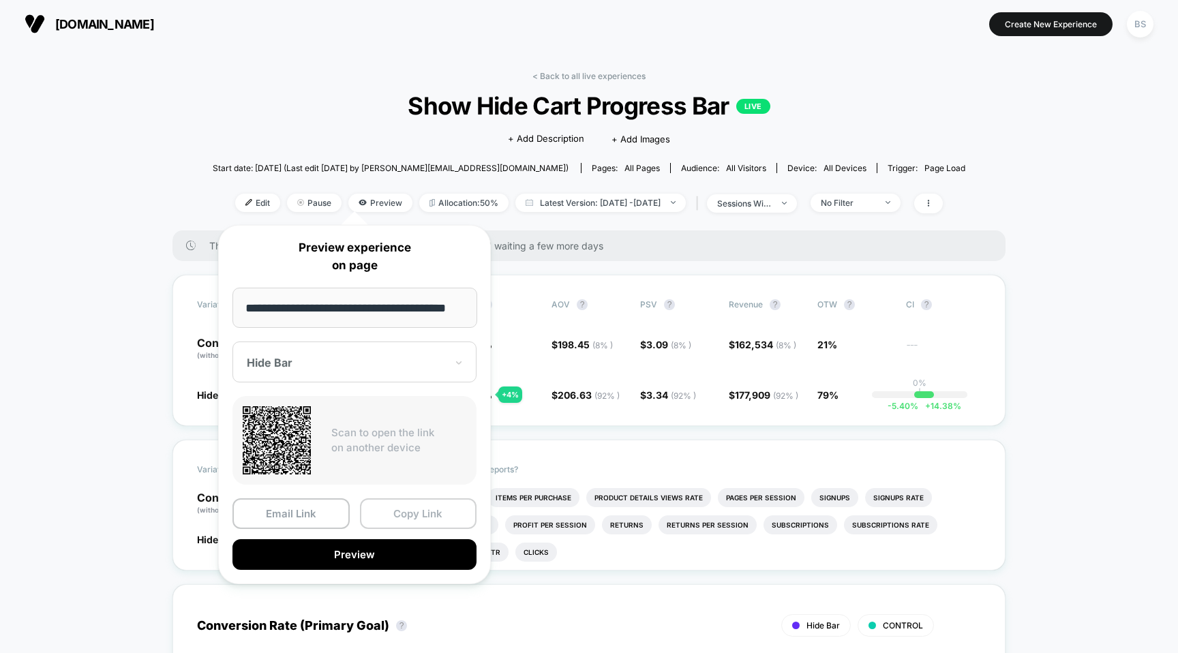
click at [389, 512] on button "Copy Link" at bounding box center [418, 513] width 117 height 31
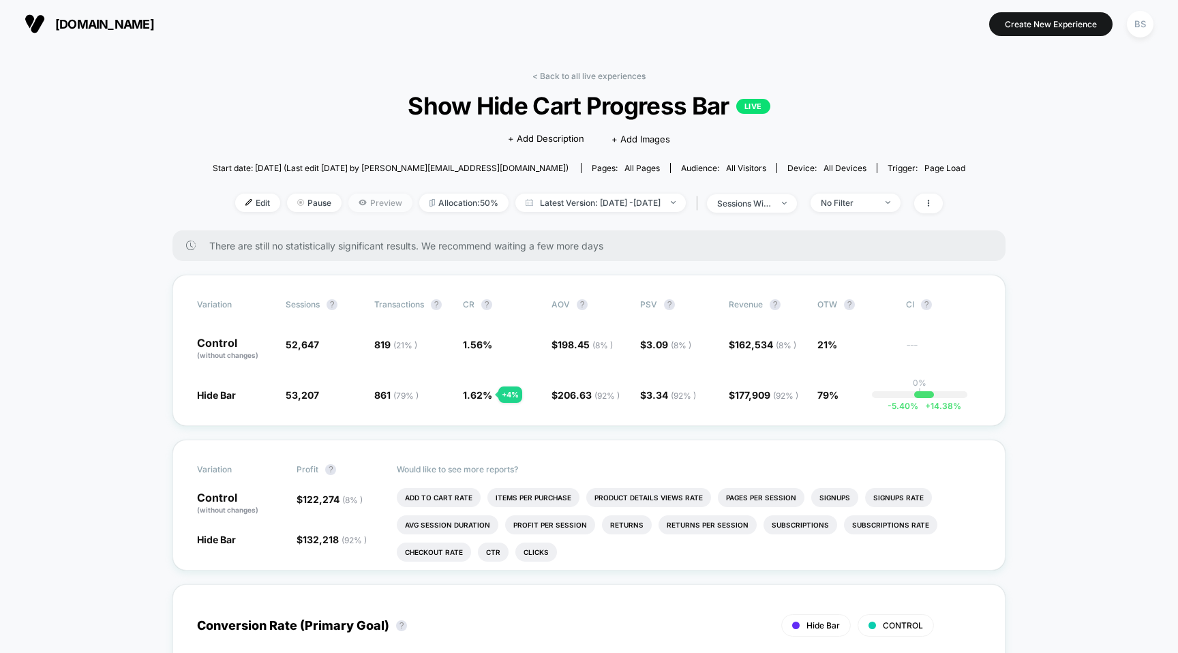
click at [356, 206] on span "Preview" at bounding box center [380, 203] width 64 height 18
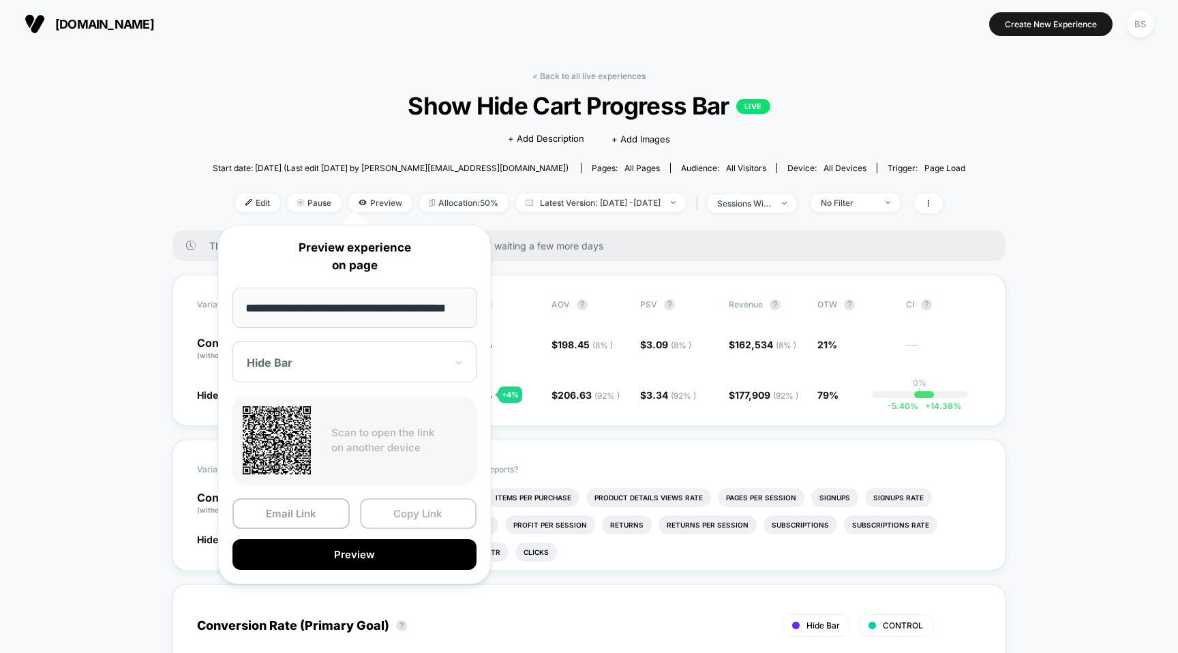
click at [385, 524] on button "Copy Link" at bounding box center [418, 513] width 117 height 31
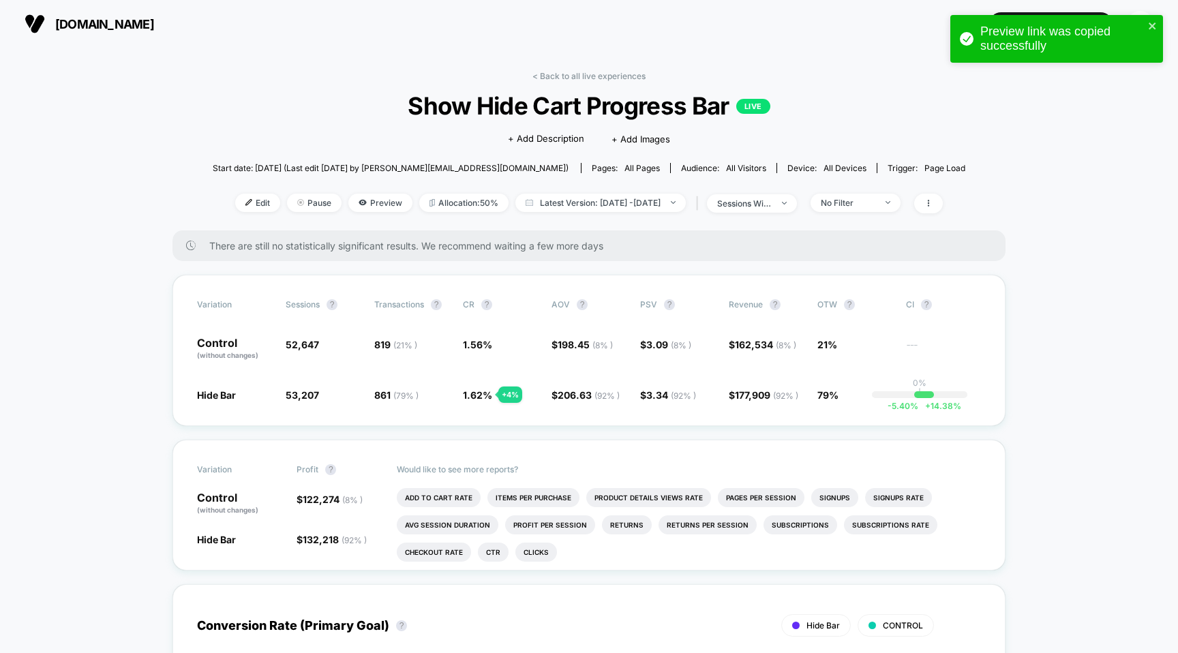
drag, startPoint x: 299, startPoint y: 202, endPoint x: 376, endPoint y: 241, distance: 87.2
click at [360, 203] on span "Preview" at bounding box center [380, 203] width 64 height 18
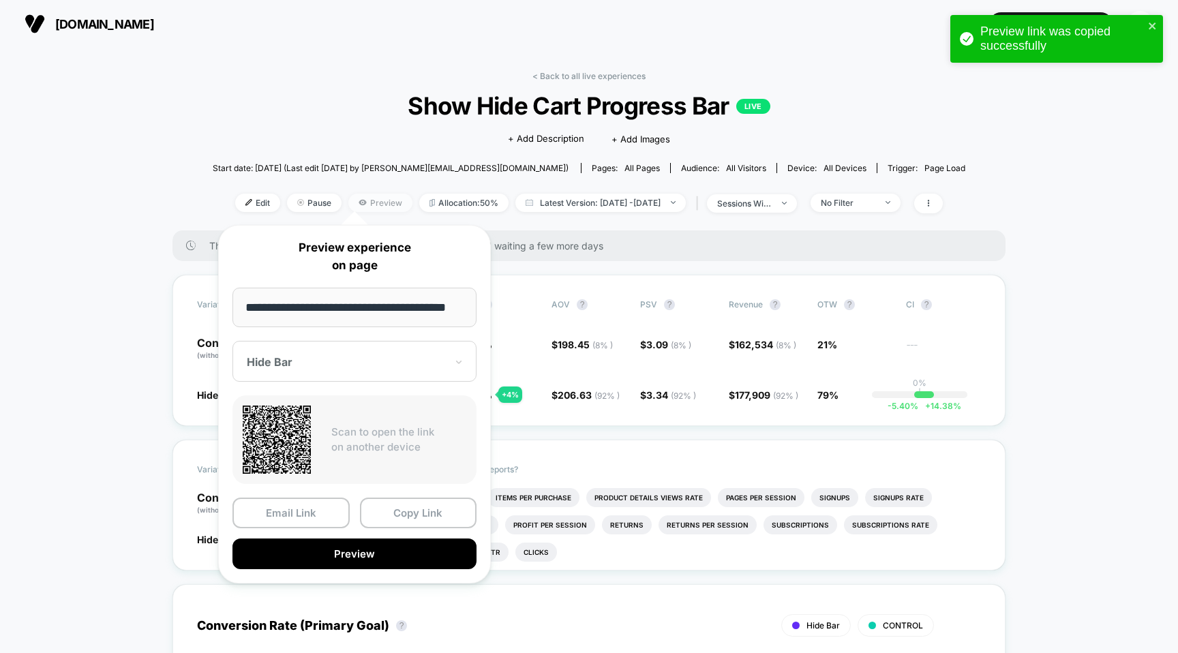
scroll to position [0, 14]
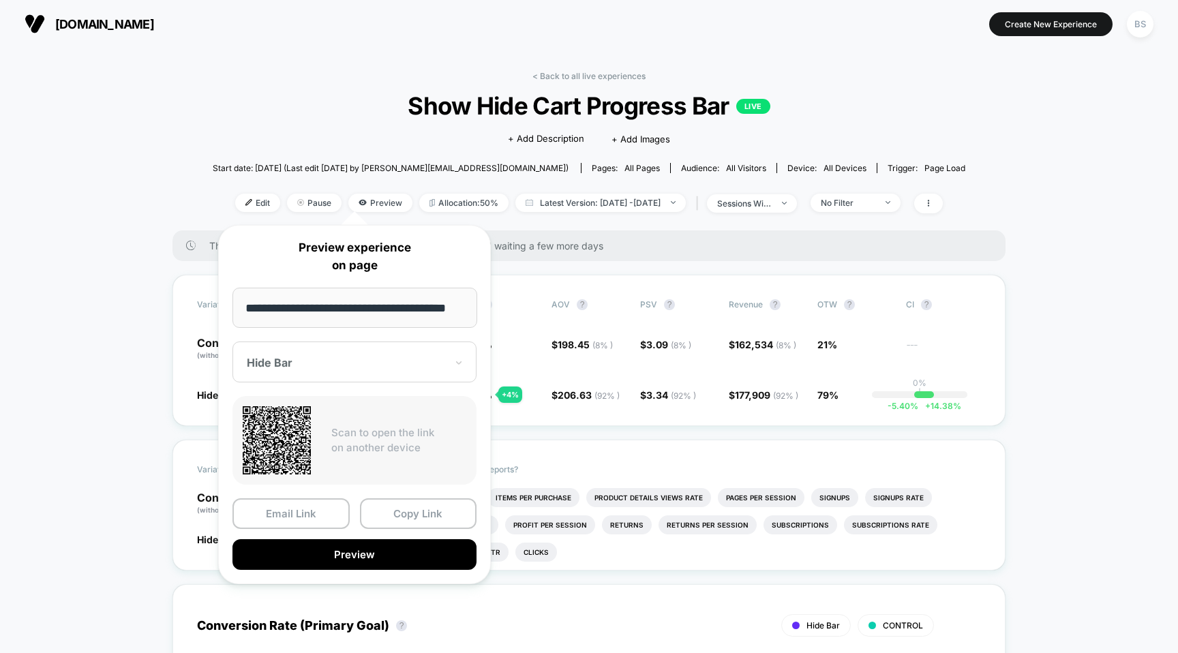
click at [360, 372] on div "Hide Bar" at bounding box center [354, 362] width 244 height 41
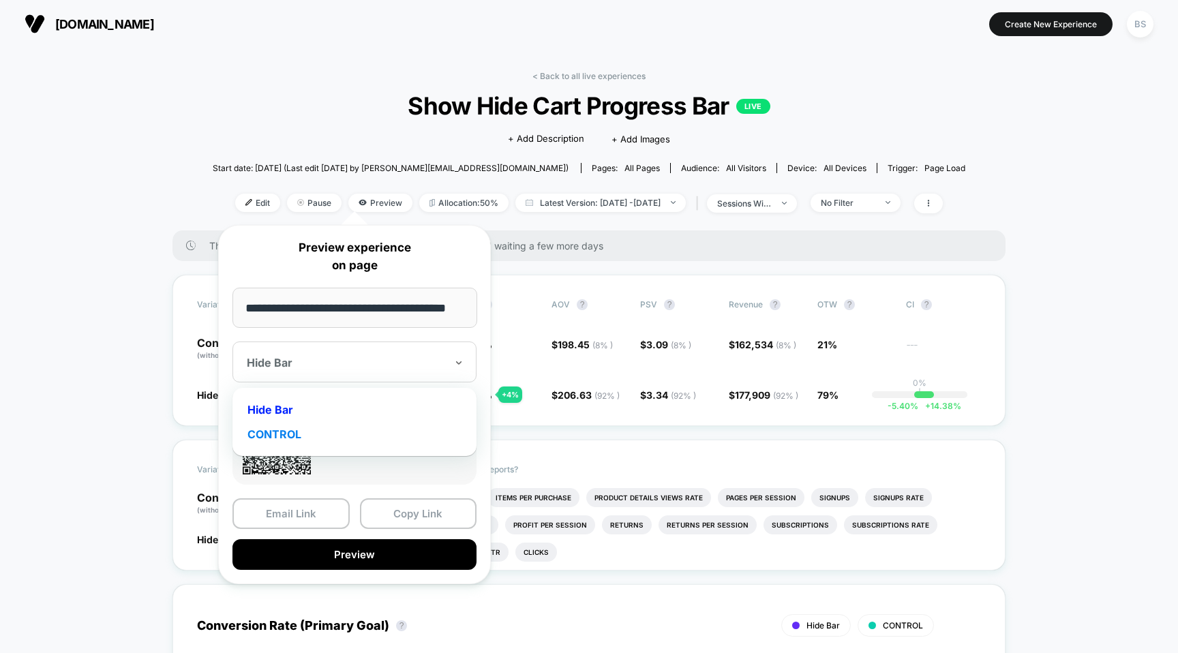
click at [333, 427] on div "CONTROL" at bounding box center [354, 434] width 230 height 25
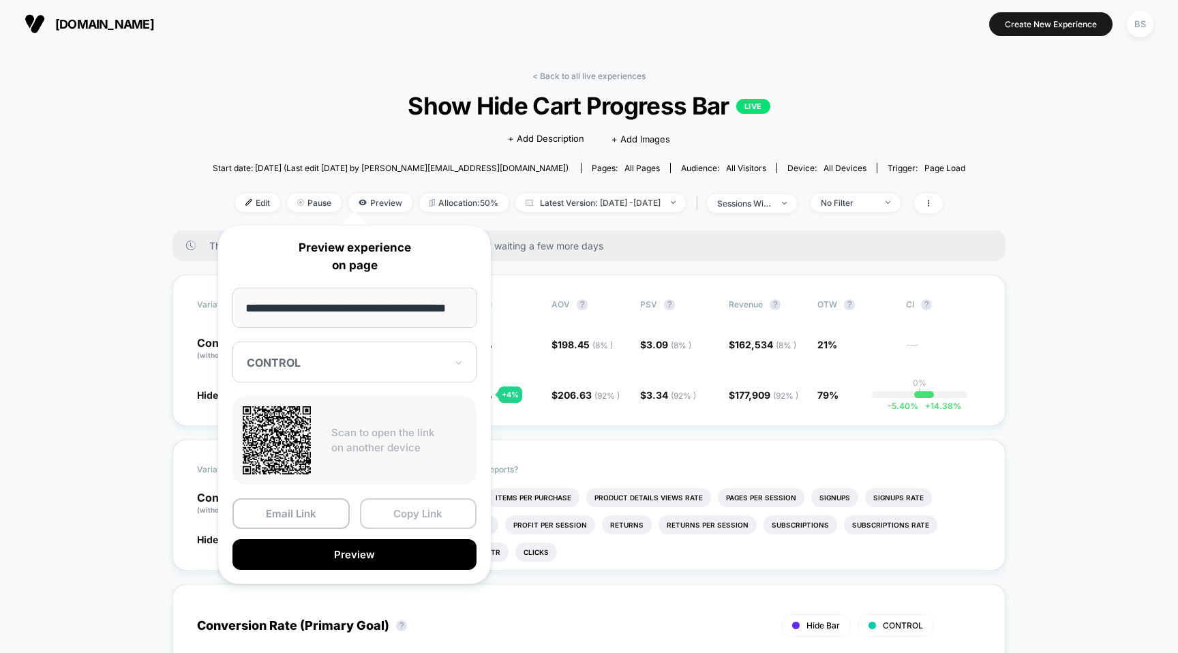
click at [383, 518] on button "Copy Link" at bounding box center [418, 513] width 117 height 31
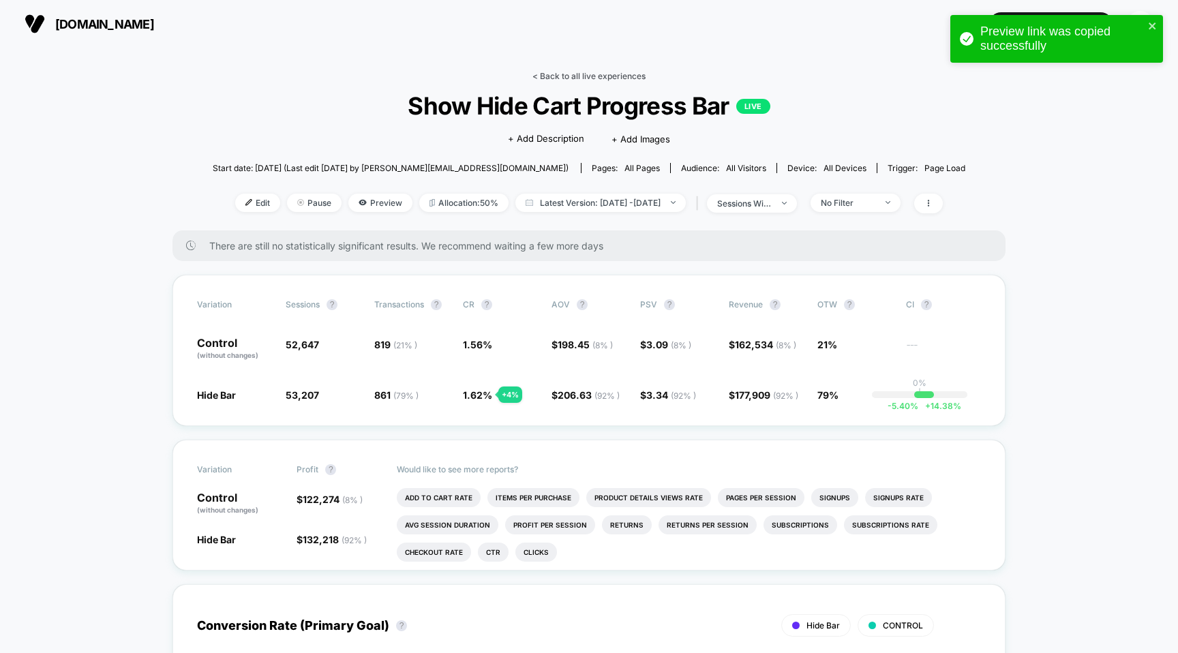
click at [568, 78] on link "< Back to all live experiences" at bounding box center [588, 76] width 113 height 10
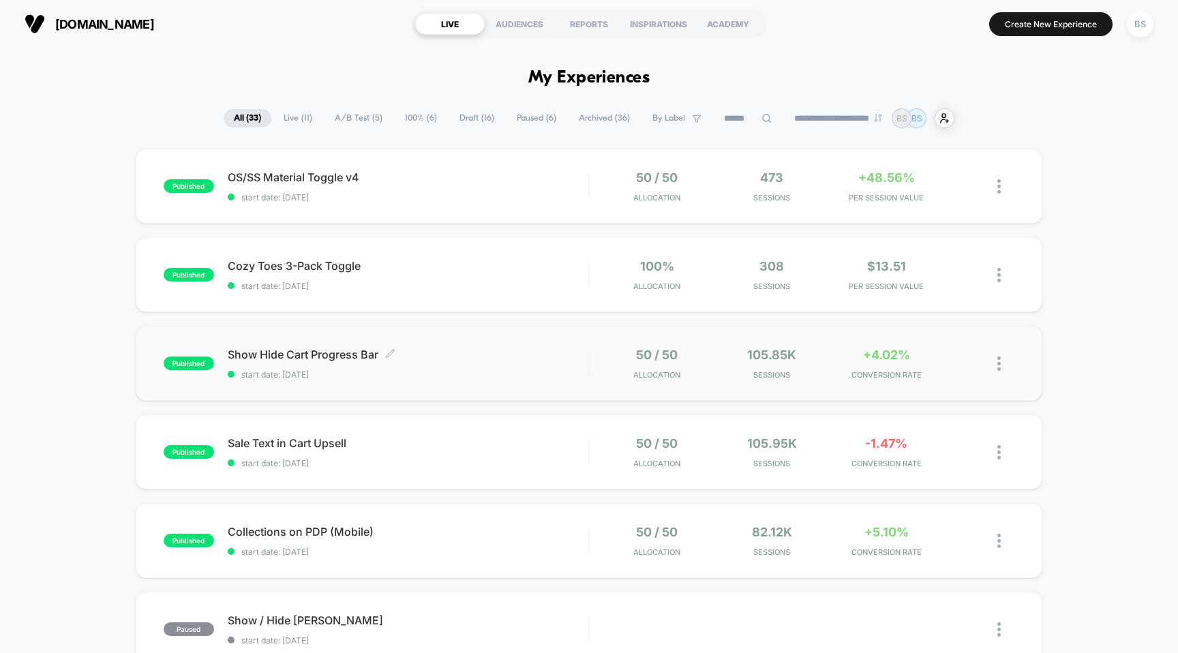
click at [547, 370] on span "start date: [DATE]" at bounding box center [408, 375] width 361 height 10
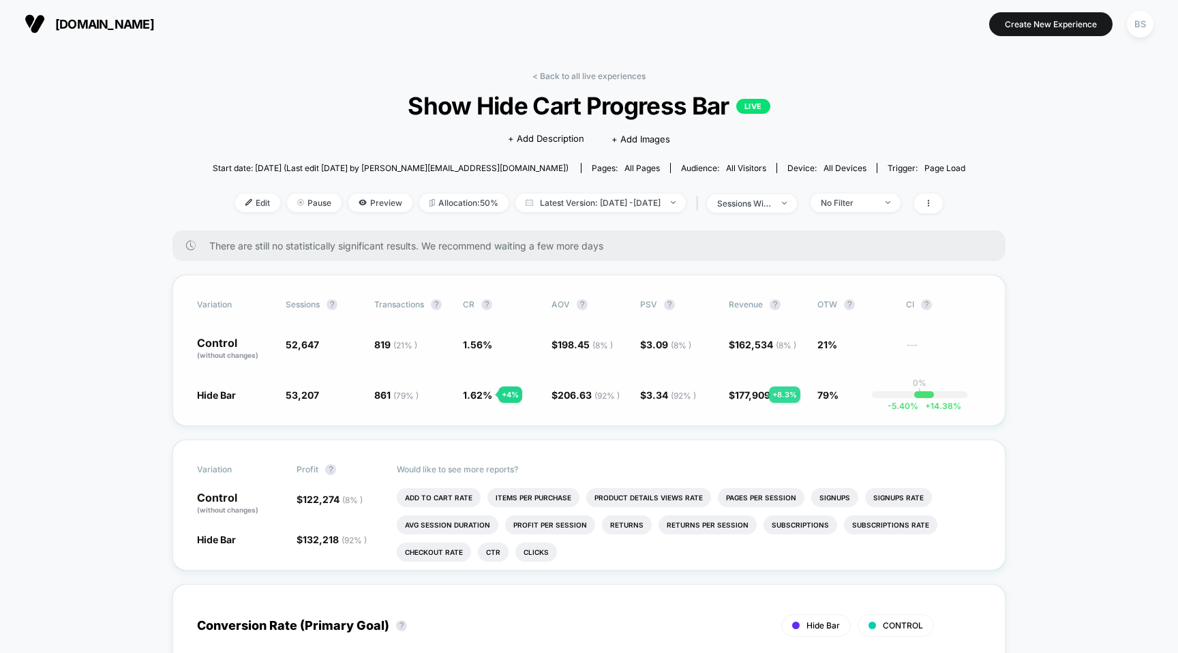
click at [753, 395] on span "177,909 ( 92 % )" at bounding box center [766, 395] width 63 height 12
click at [885, 209] on span "No Filter" at bounding box center [856, 203] width 90 height 18
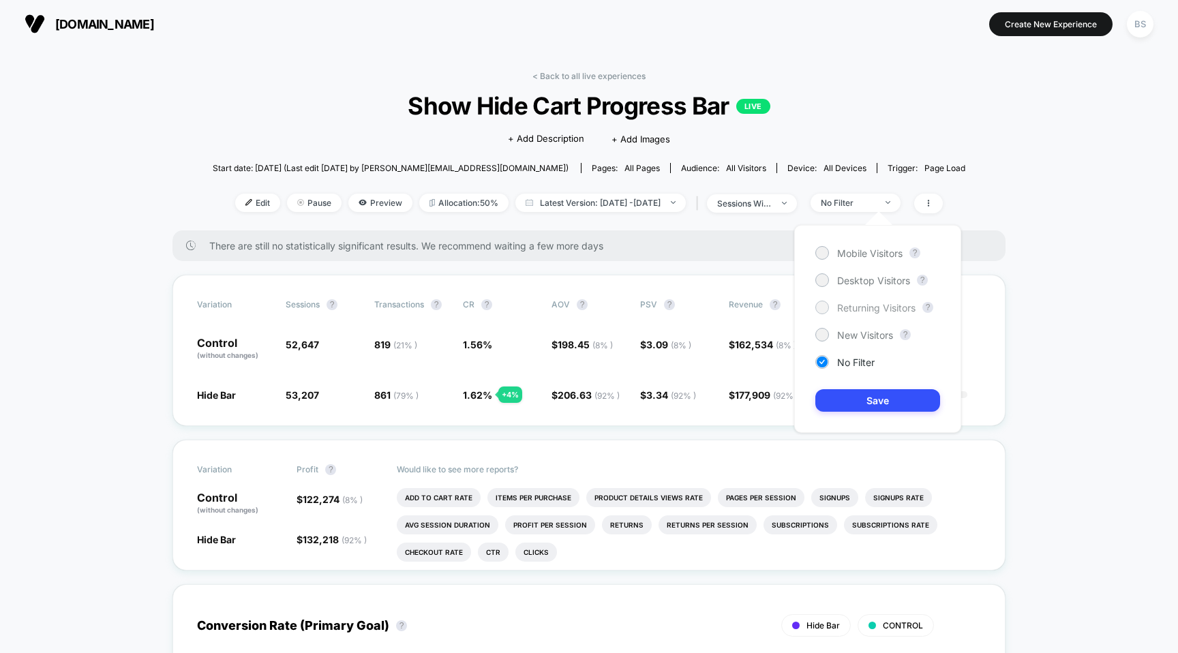
click at [860, 306] on span "Returning Visitors" at bounding box center [876, 308] width 78 height 12
click at [843, 400] on button "Save" at bounding box center [877, 400] width 125 height 22
